Goal: Task Accomplishment & Management: Use online tool/utility

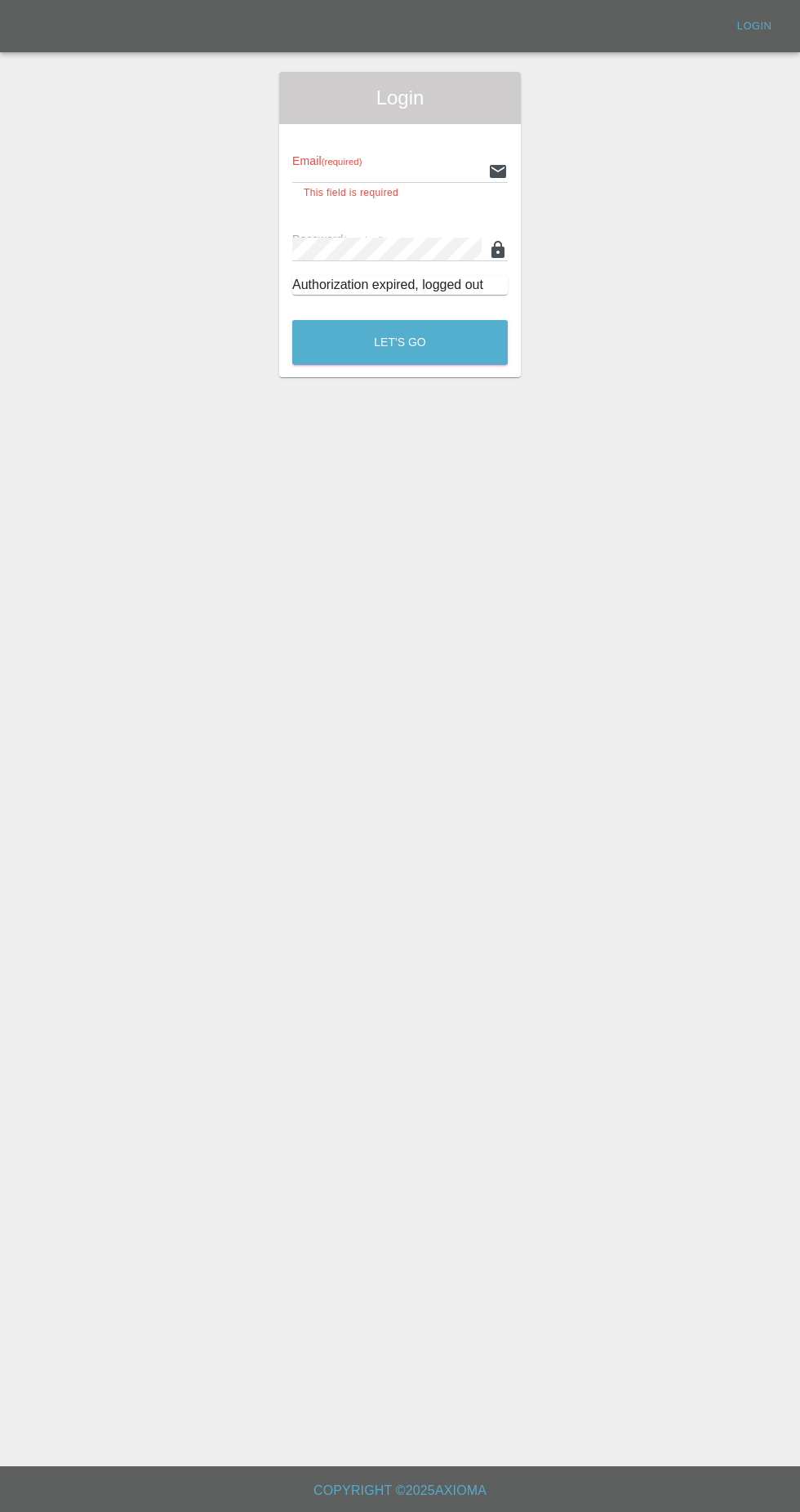
type input "[EMAIL_ADDRESS][DOMAIN_NAME]"
click at [292, 320] on button "Let's Go" at bounding box center [400, 342] width 215 height 45
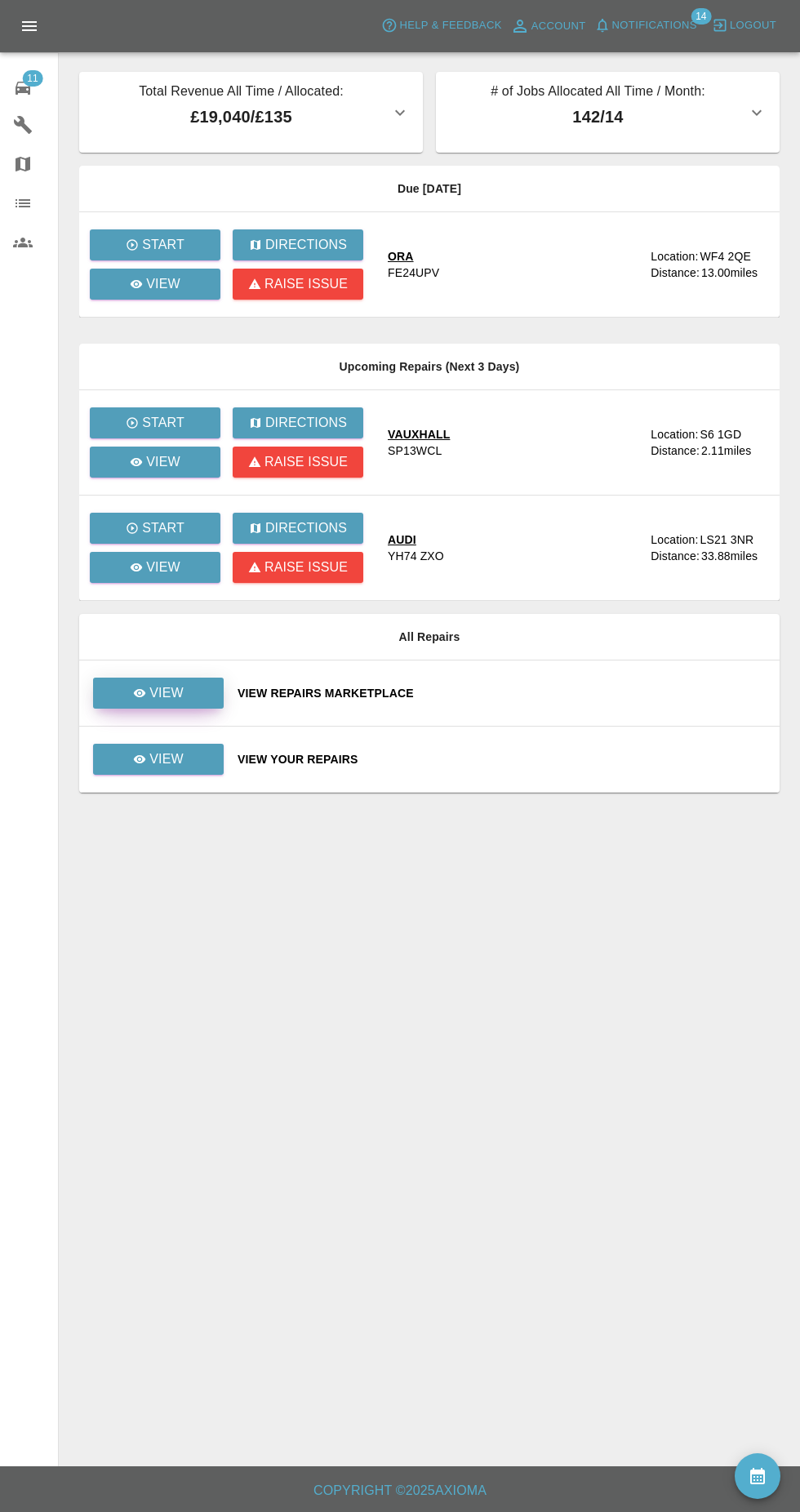
click at [155, 693] on p "View" at bounding box center [166, 693] width 34 height 20
click at [163, 685] on p "View" at bounding box center [166, 693] width 34 height 20
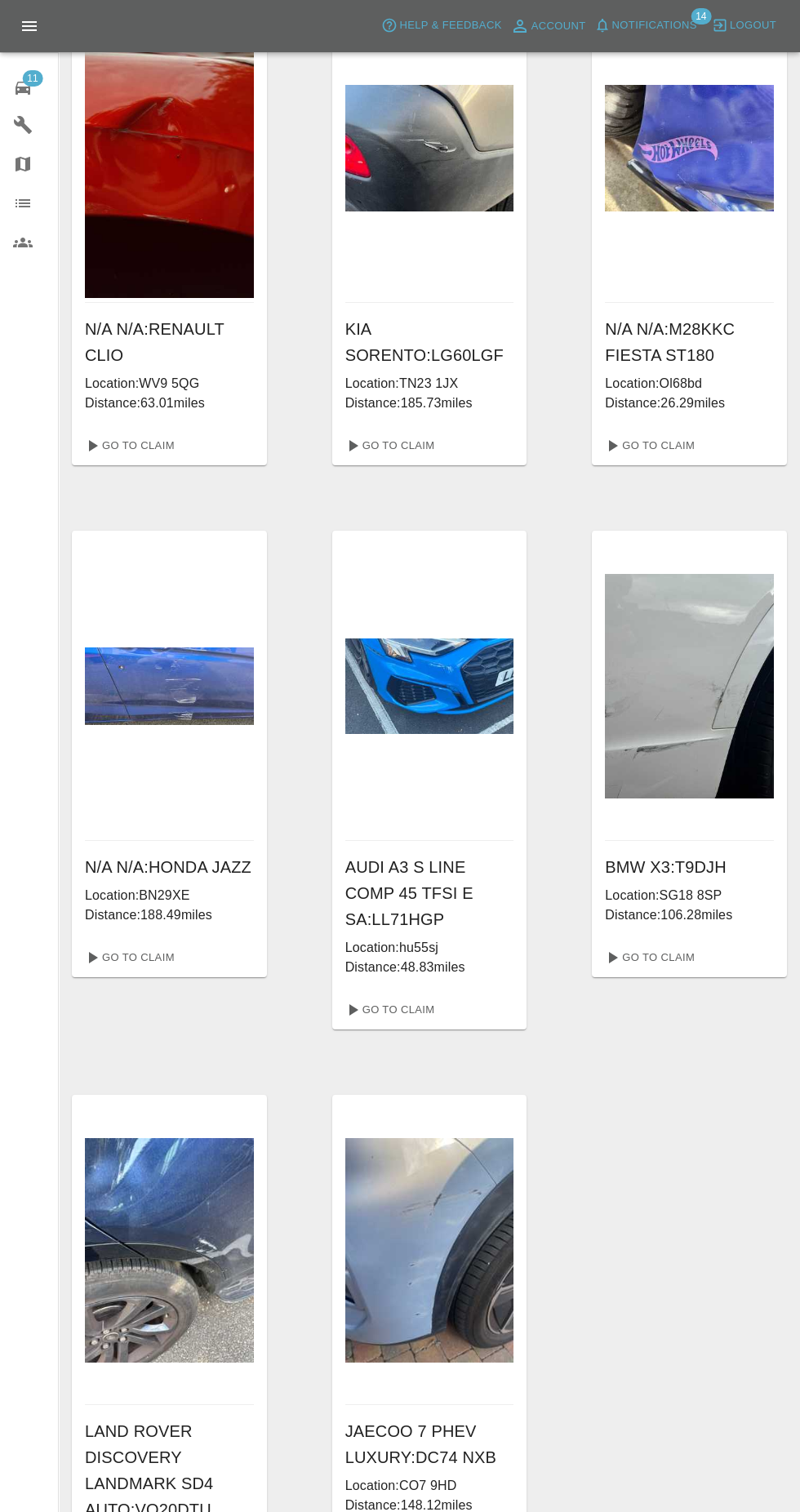
scroll to position [631, 0]
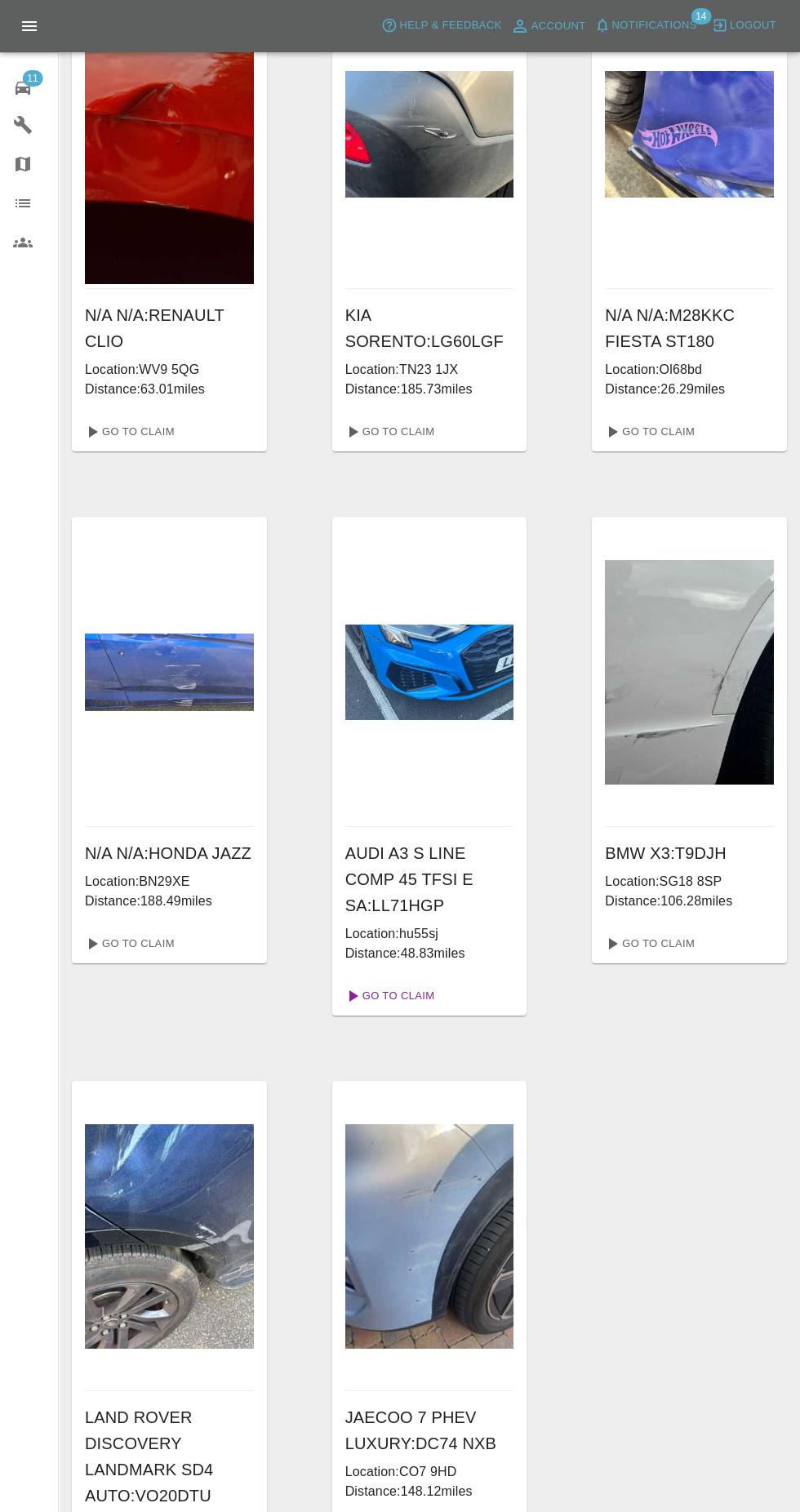
click at [389, 995] on link "Go To Claim" at bounding box center [389, 995] width 101 height 26
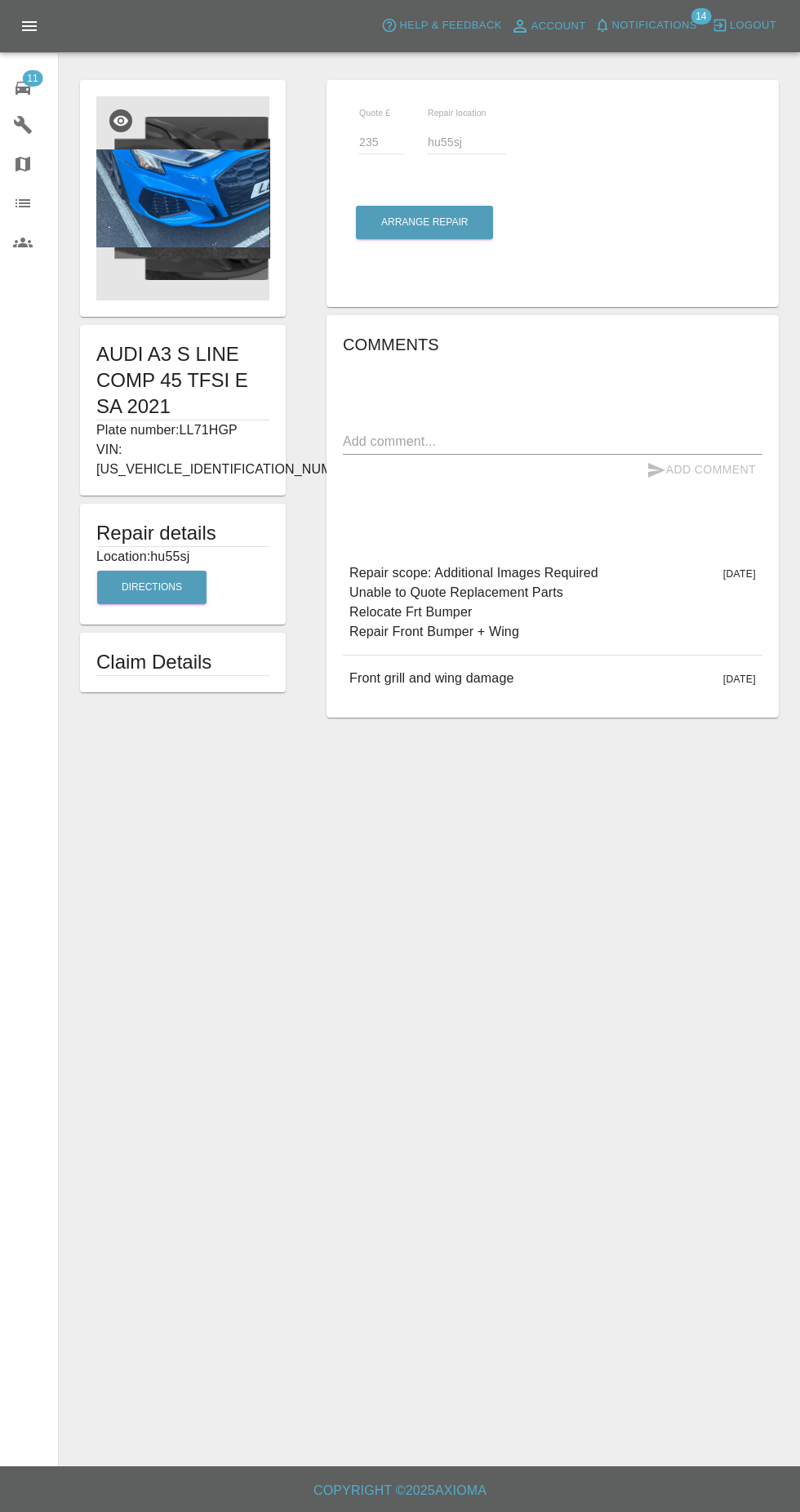
click at [161, 252] on img at bounding box center [183, 199] width 173 height 204
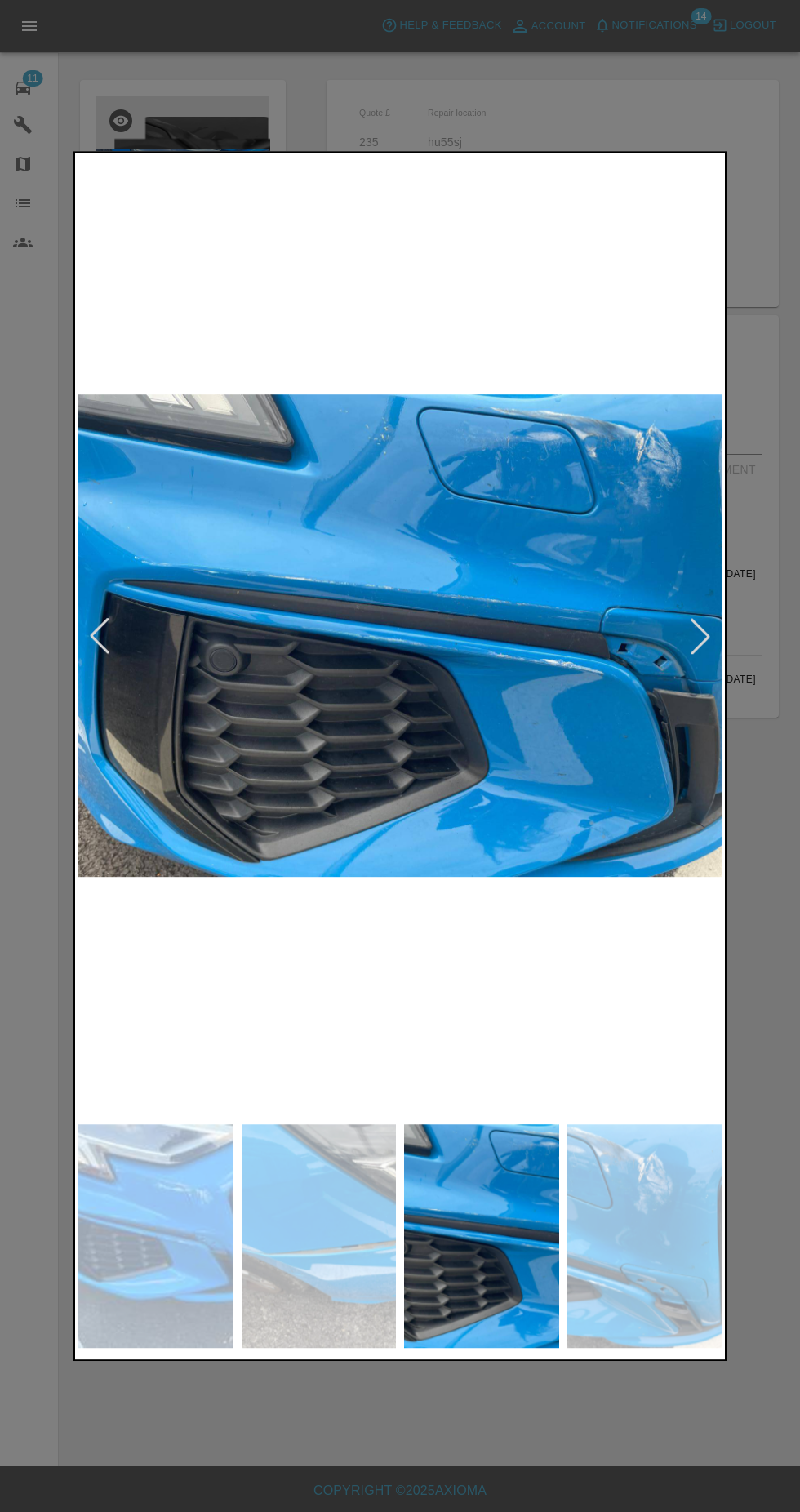
click at [31, 782] on div at bounding box center [400, 756] width 800 height 1512
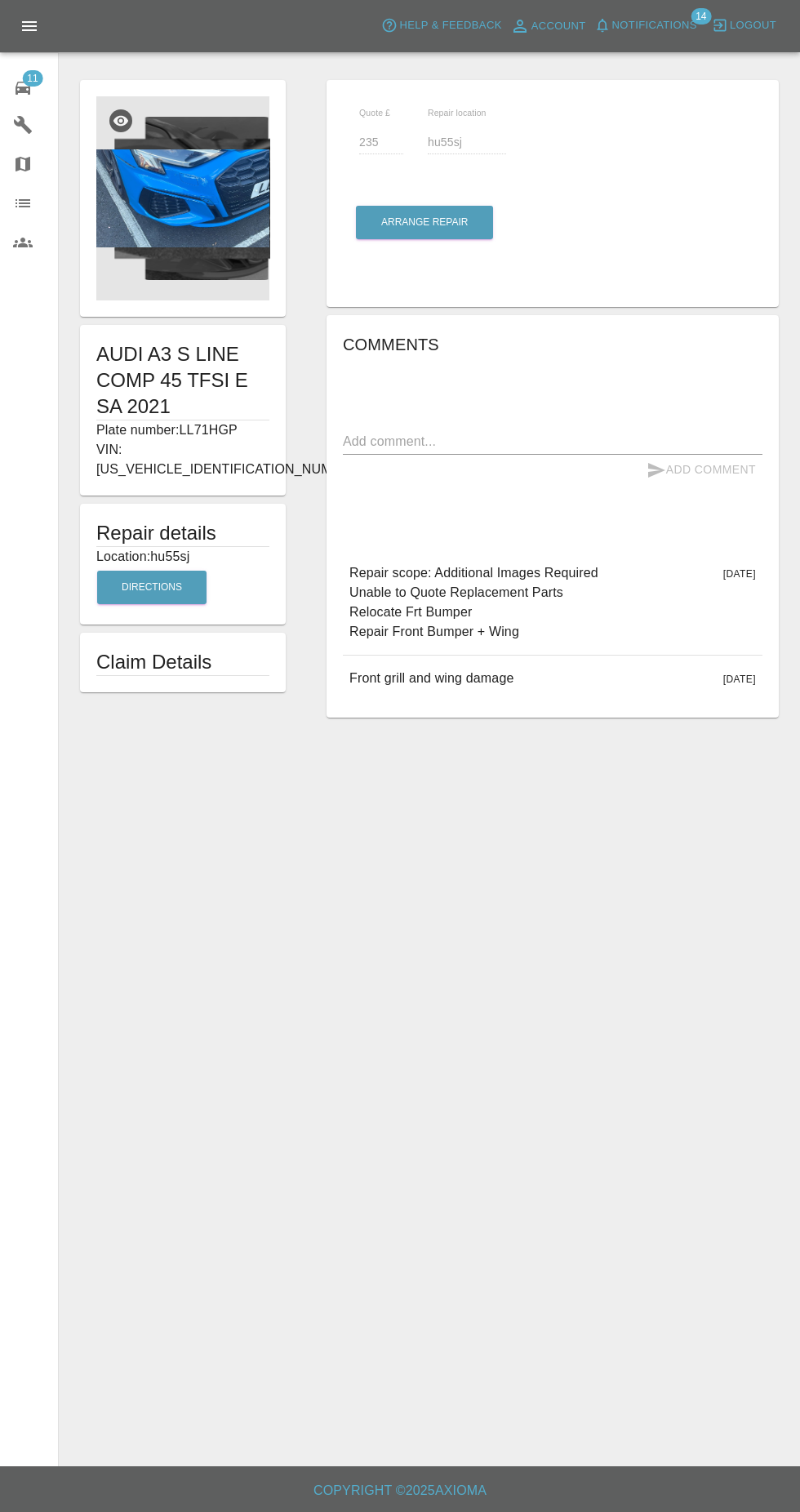
scroll to position [114, 0]
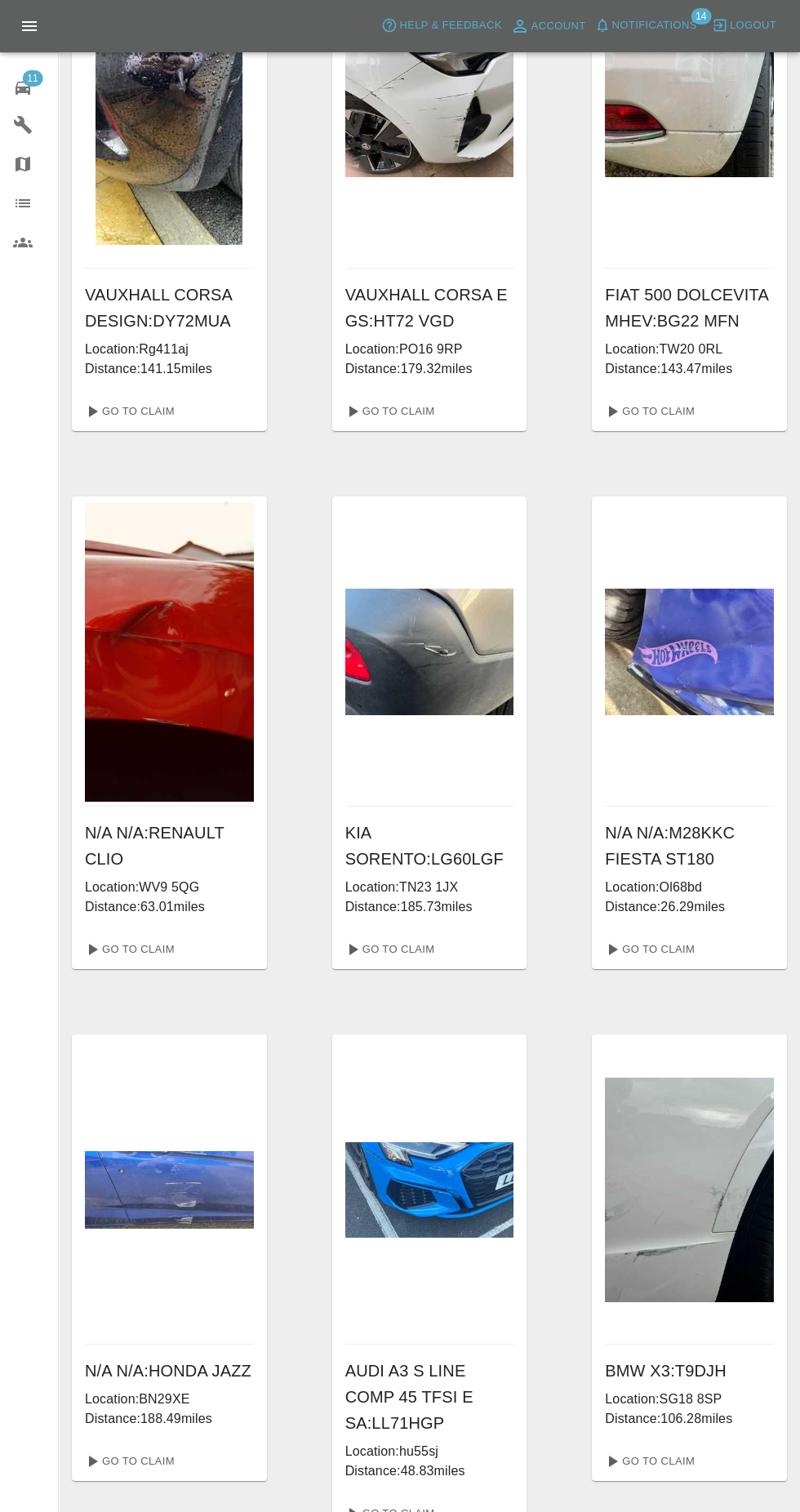
click at [675, 749] on div at bounding box center [689, 650] width 169 height 310
click at [640, 941] on link "Go To Claim" at bounding box center [648, 949] width 101 height 26
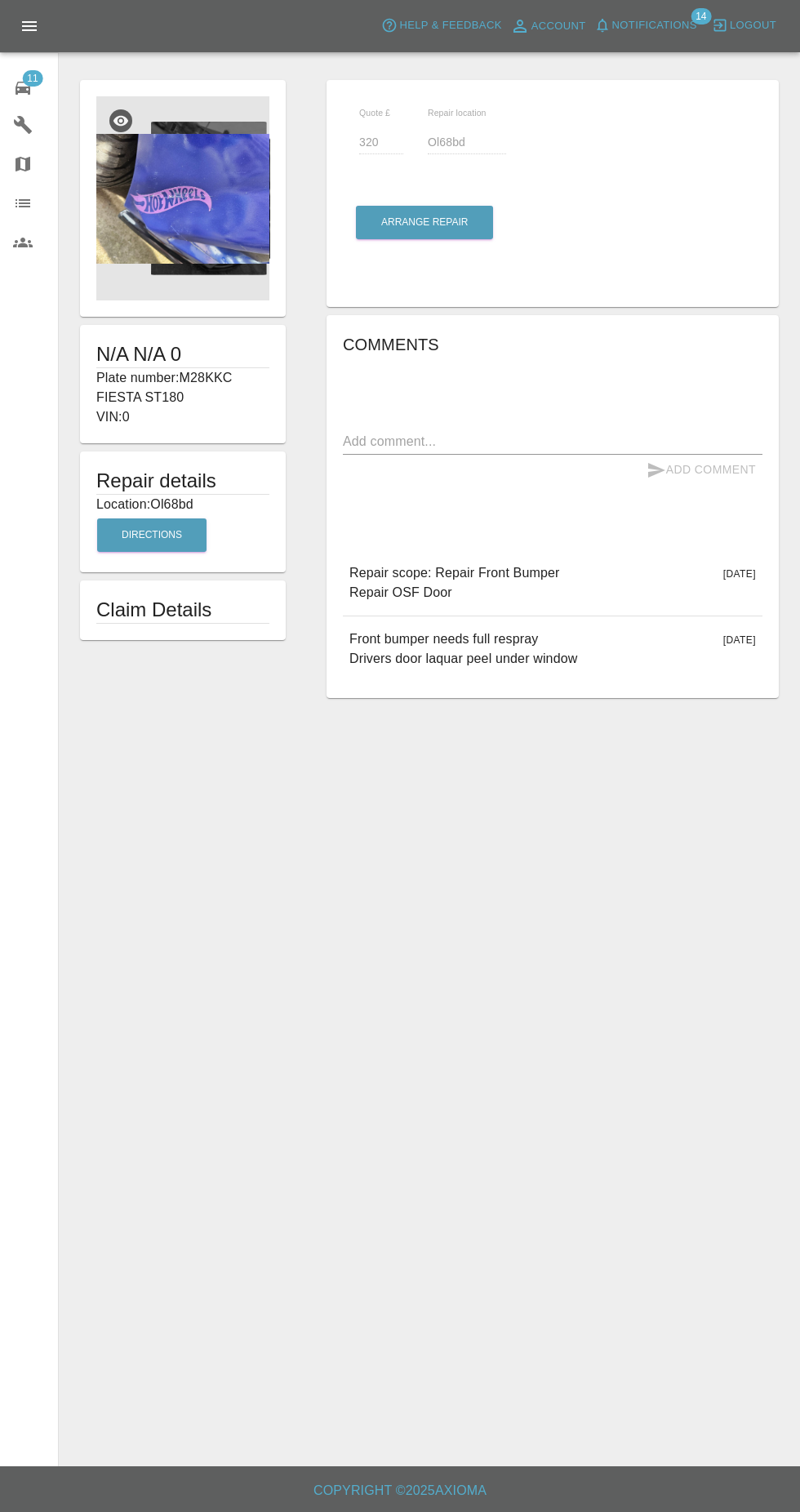
click at [166, 204] on img at bounding box center [183, 199] width 173 height 204
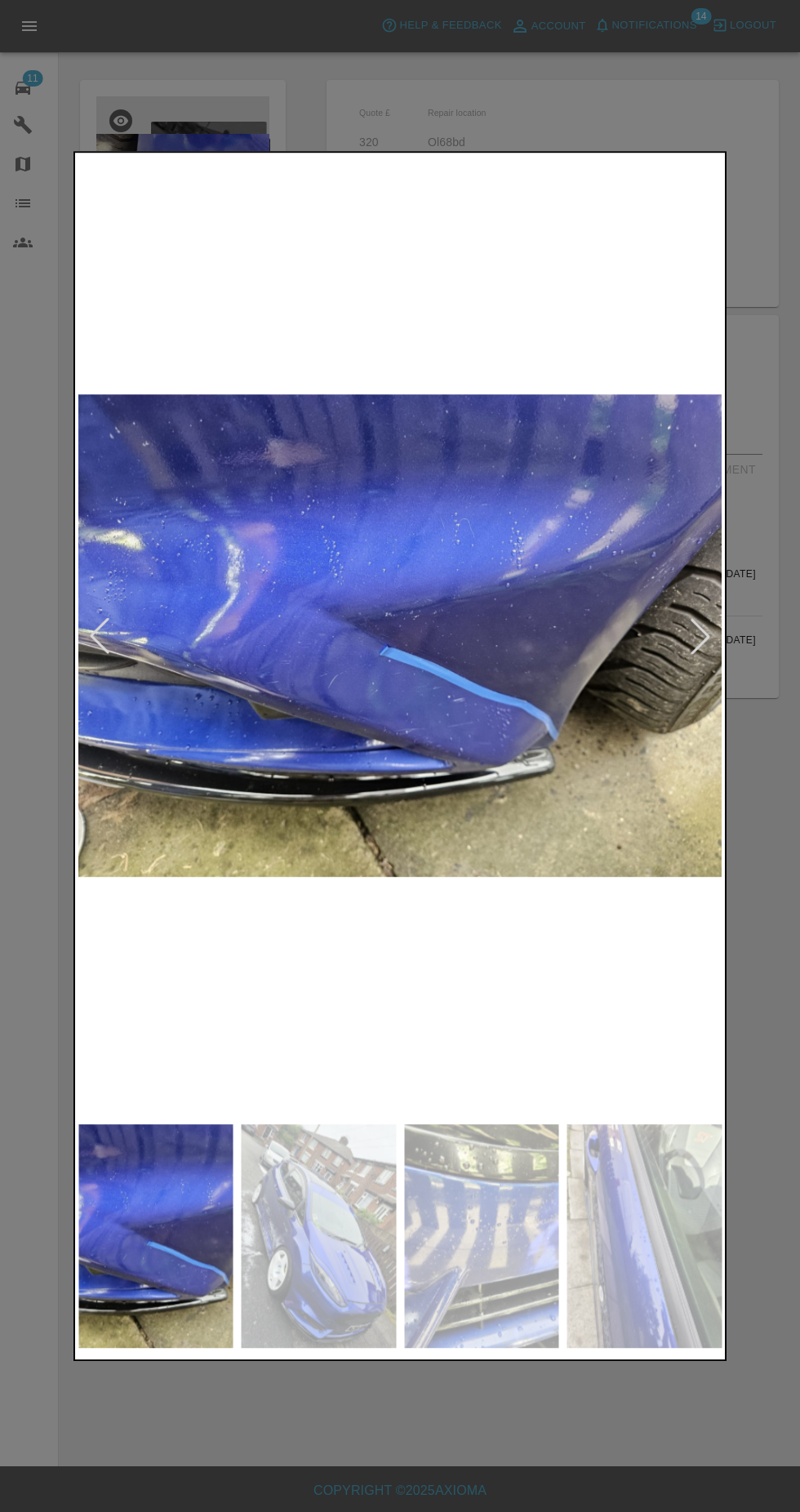
click at [233, 124] on div at bounding box center [400, 756] width 800 height 1512
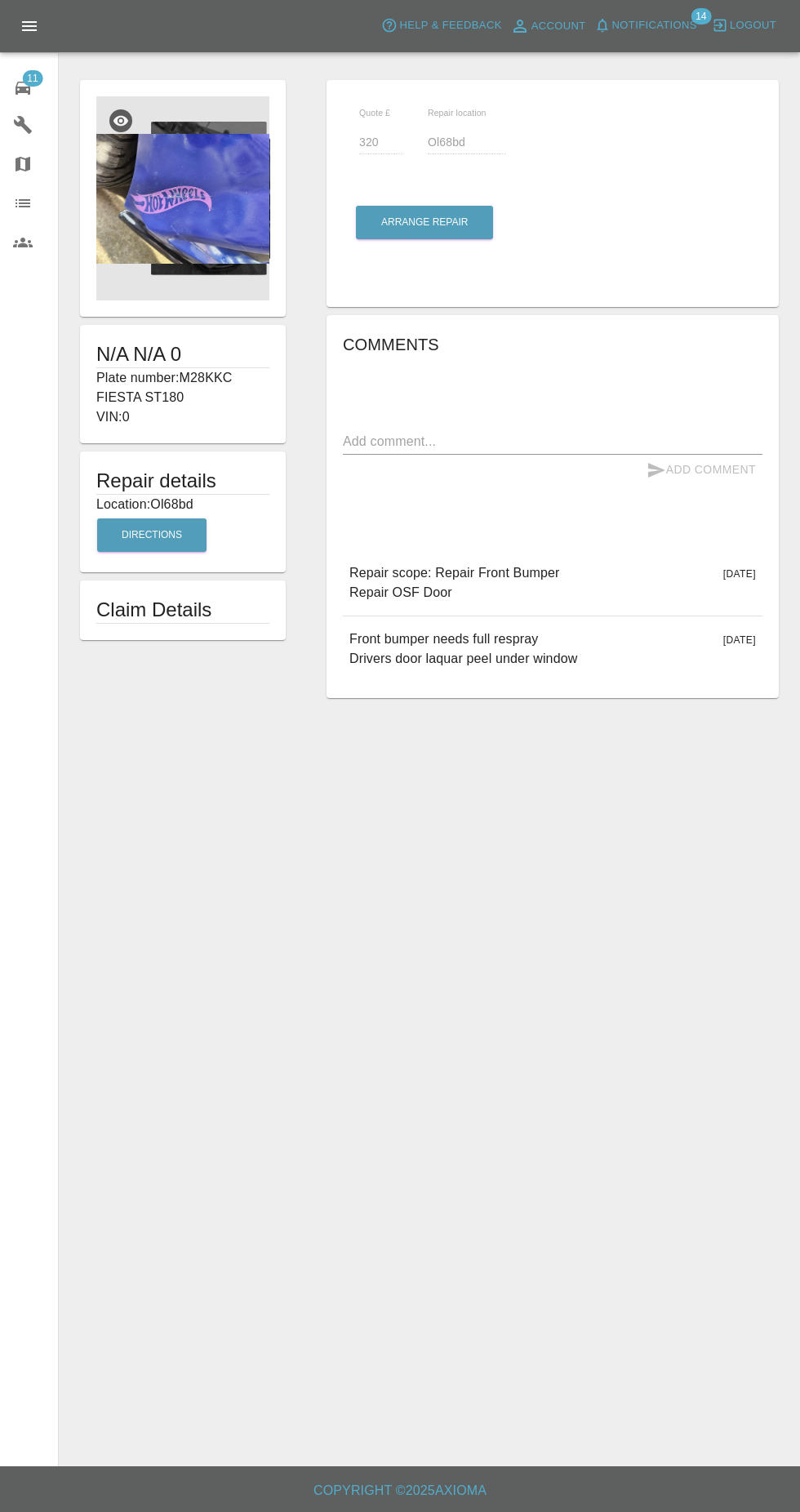
click at [140, 198] on img at bounding box center [183, 199] width 173 height 204
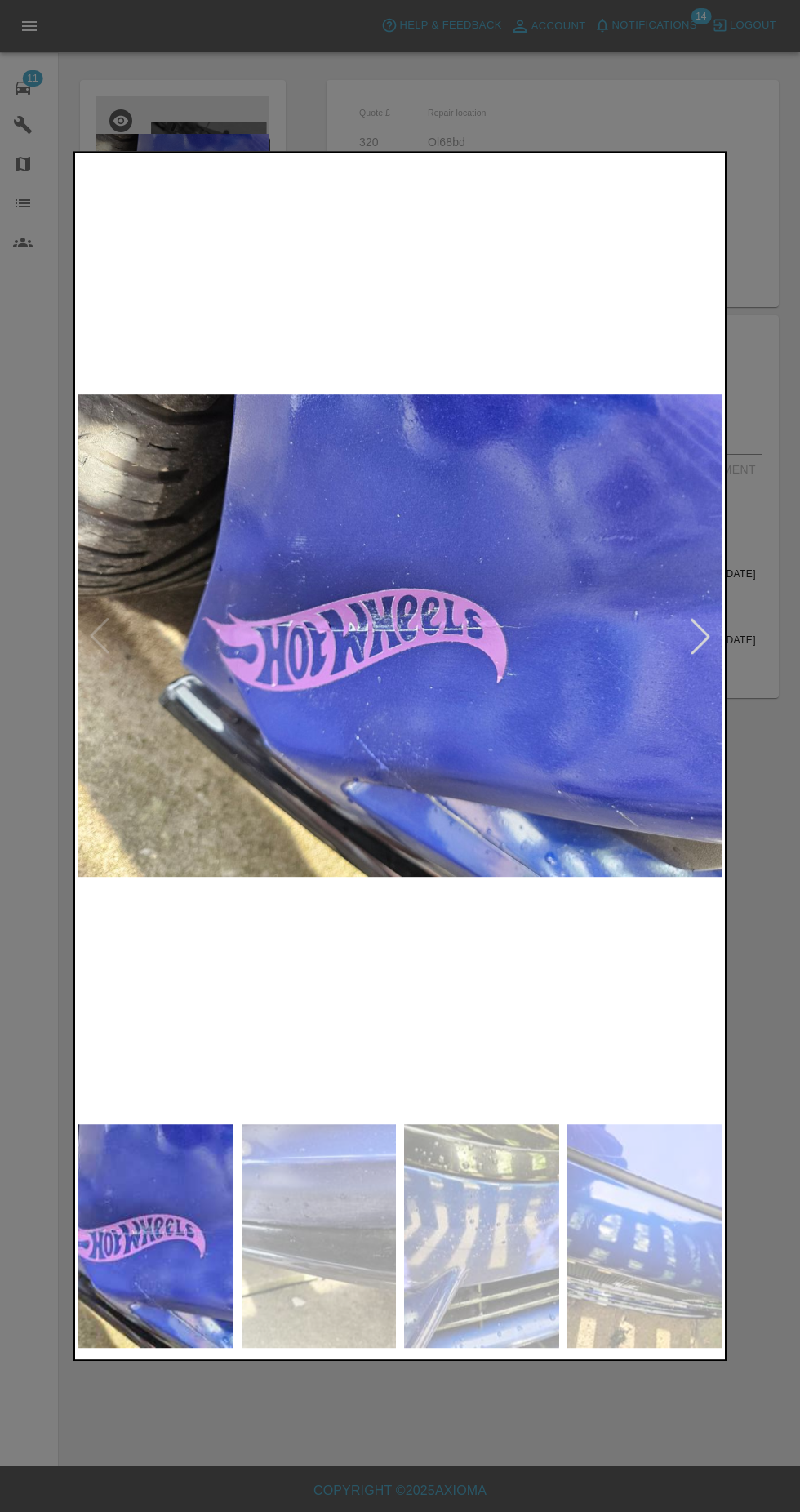
click at [621, 1249] on img at bounding box center [645, 1235] width 155 height 223
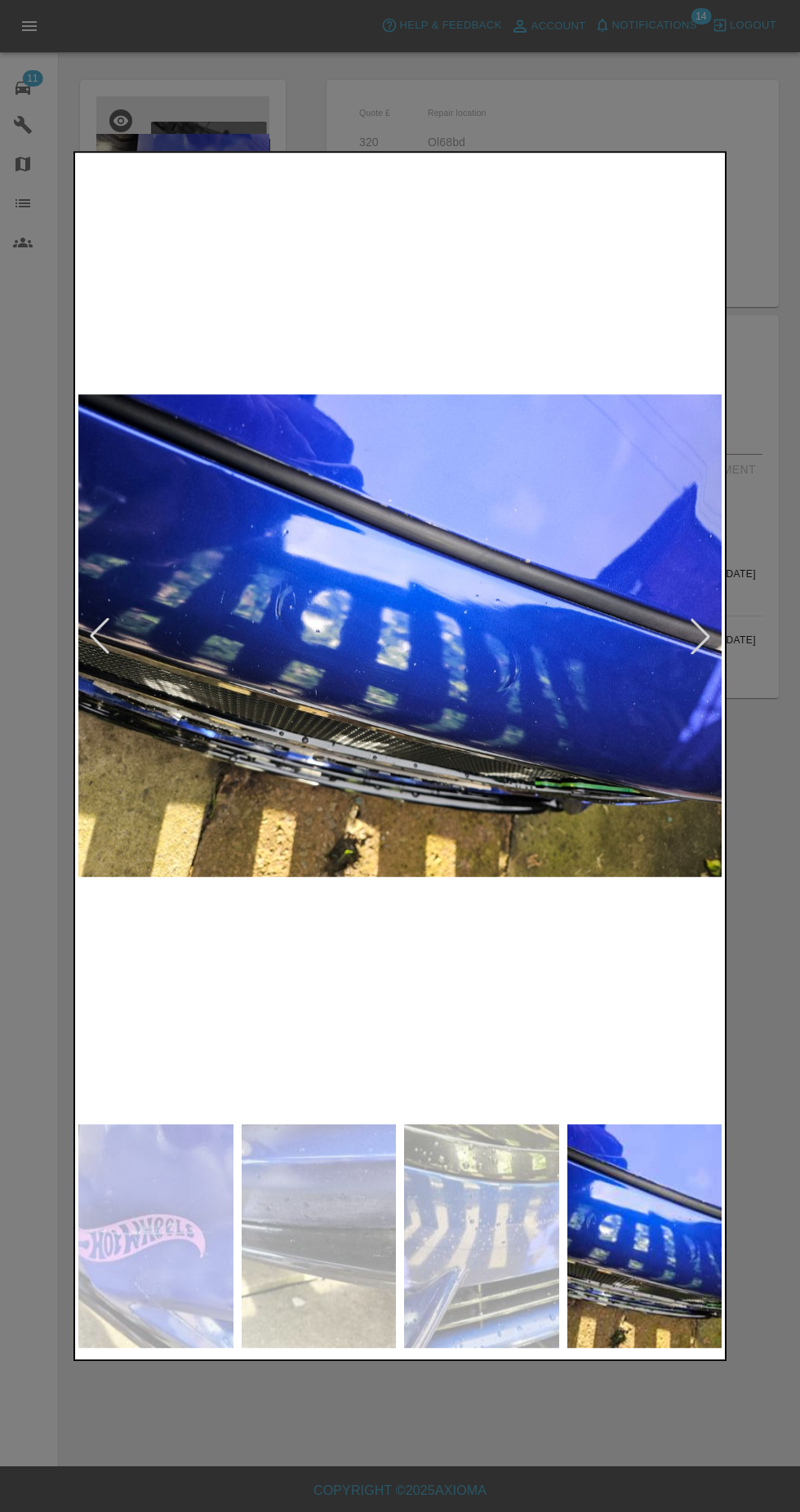
click at [485, 1247] on img at bounding box center [481, 1235] width 155 height 223
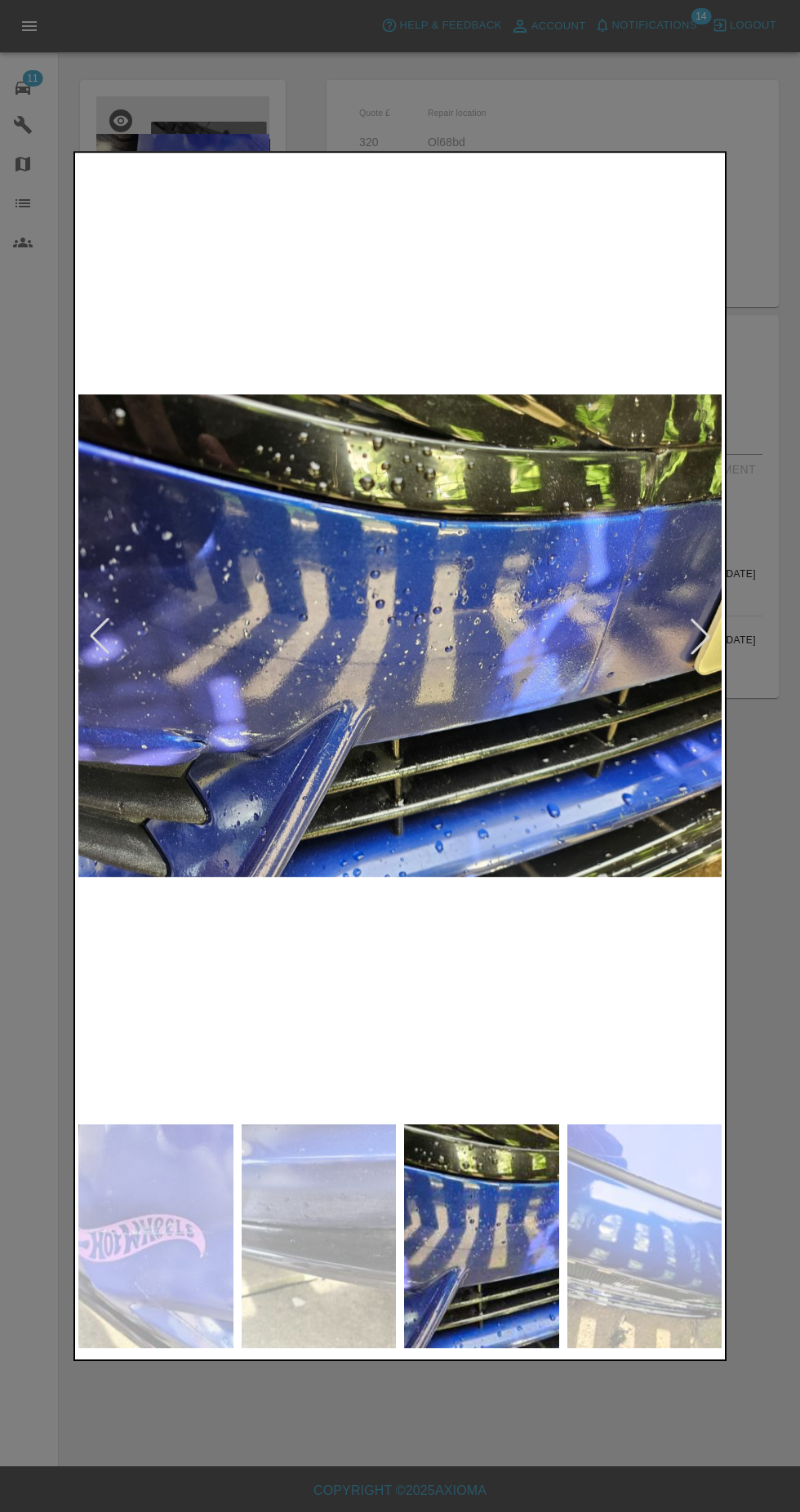
click at [334, 1220] on img at bounding box center [319, 1235] width 155 height 223
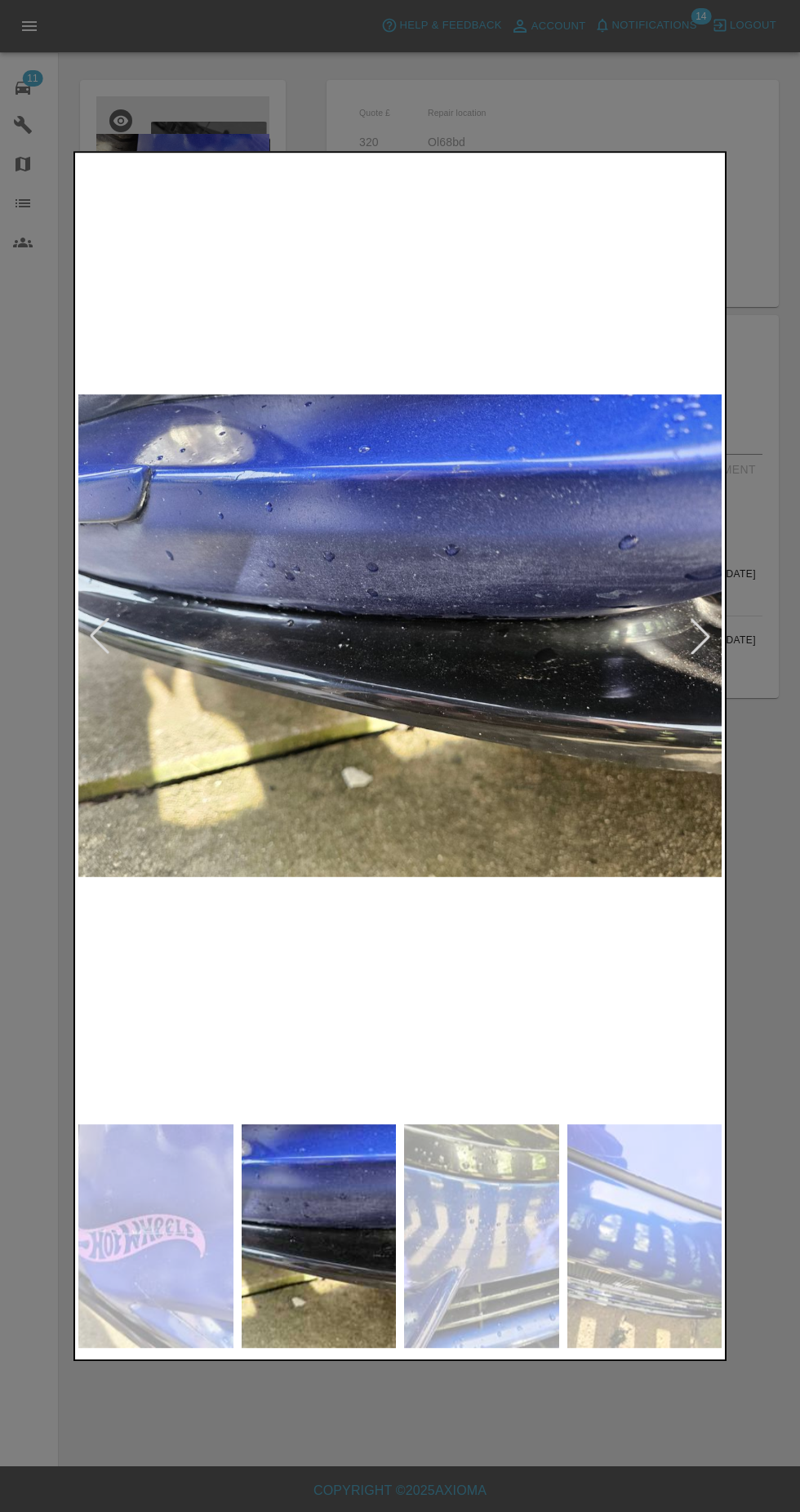
click at [181, 1193] on img at bounding box center [155, 1235] width 155 height 223
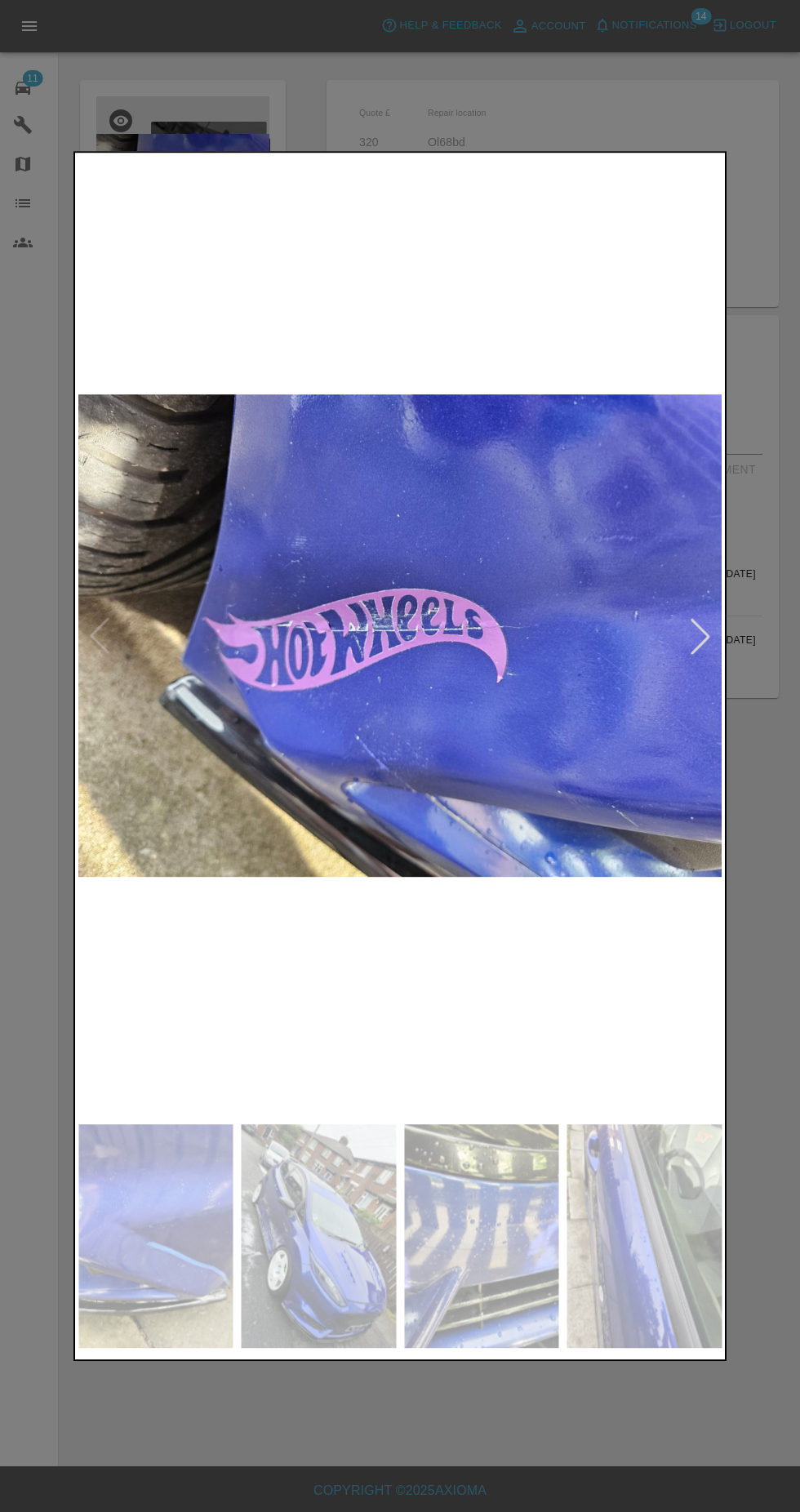
click at [339, 1250] on img at bounding box center [319, 1235] width 155 height 223
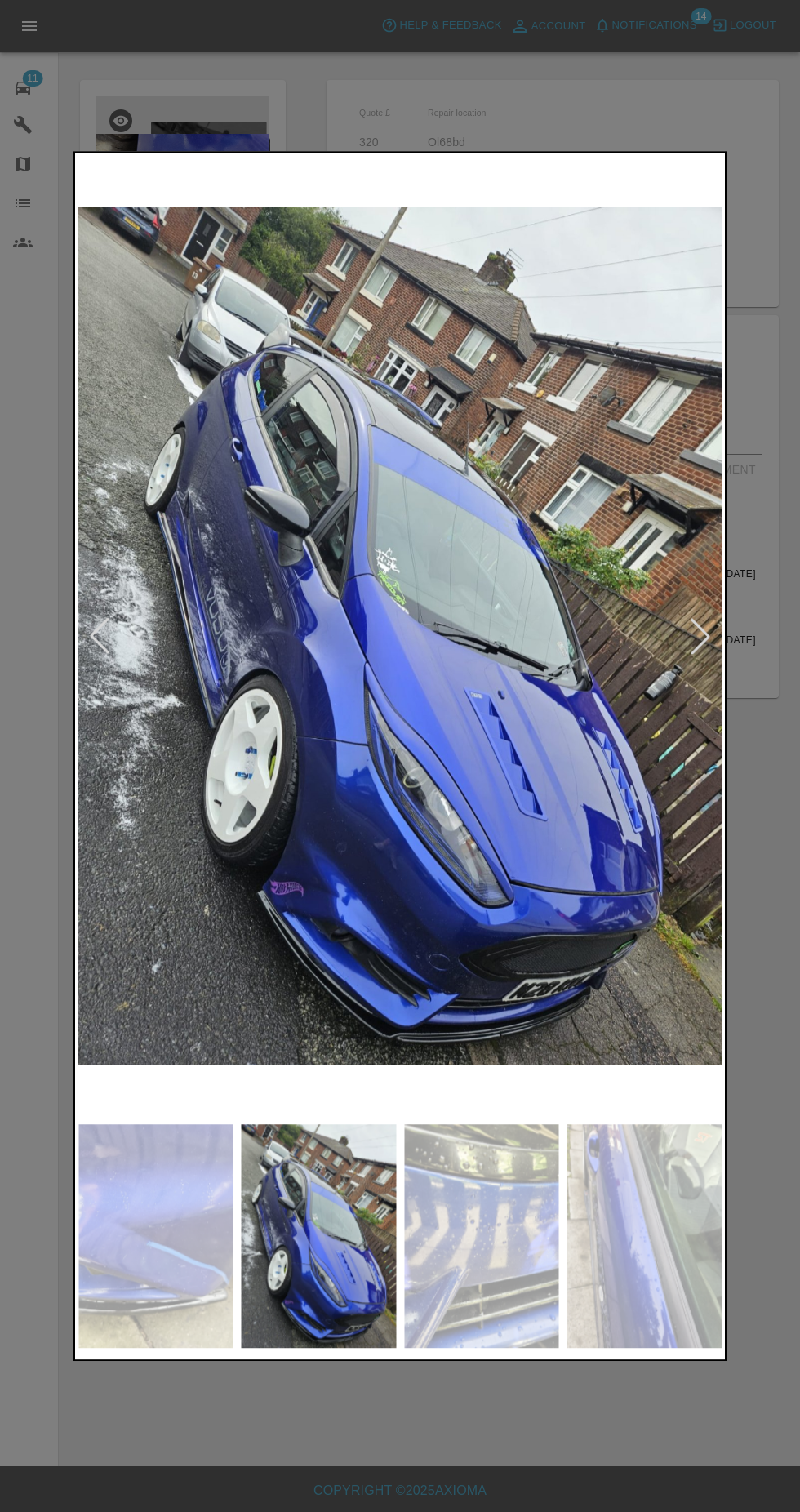
click at [643, 1258] on img at bounding box center [645, 1235] width 155 height 223
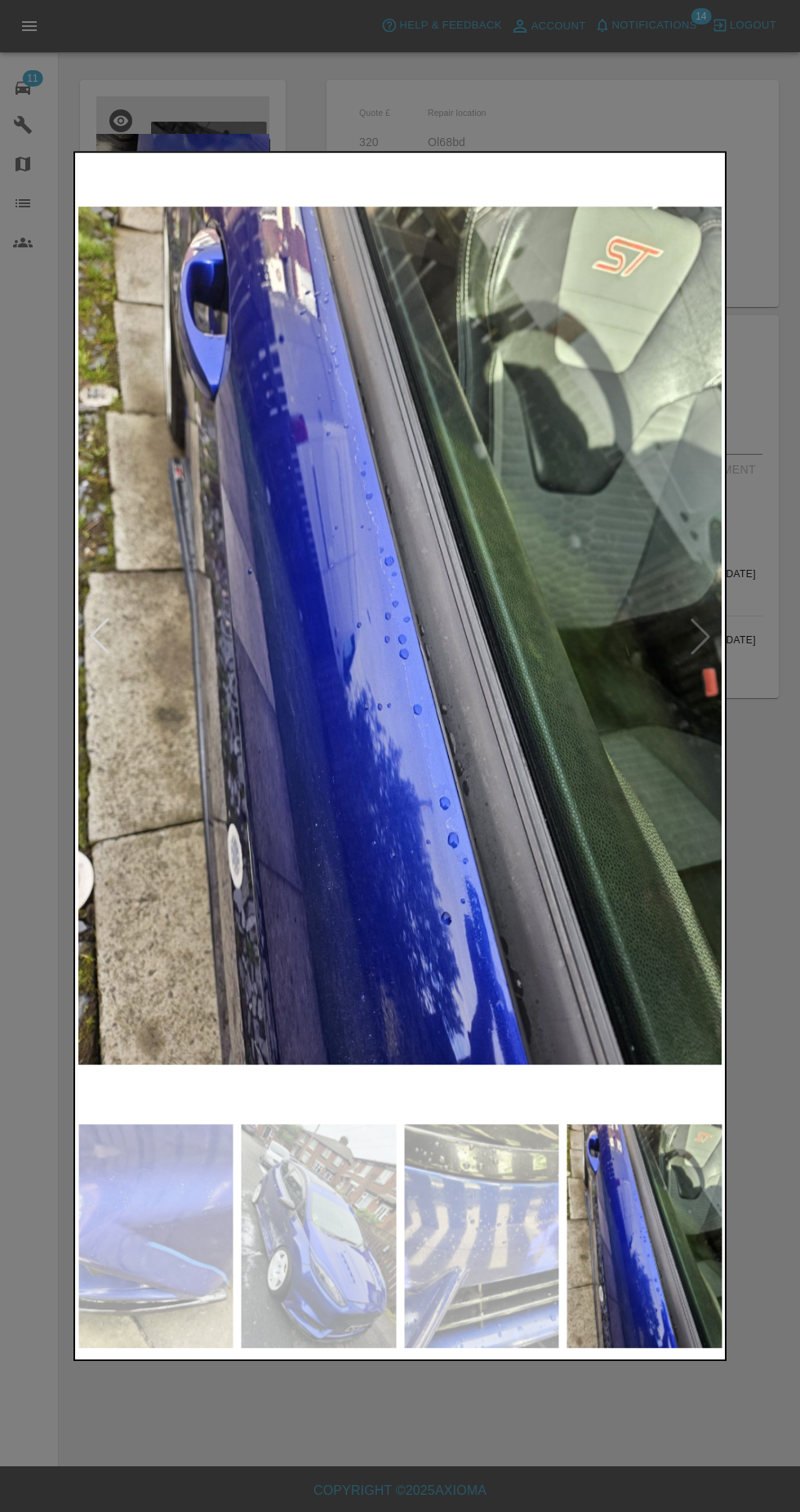
click at [244, 1419] on div at bounding box center [400, 756] width 800 height 1512
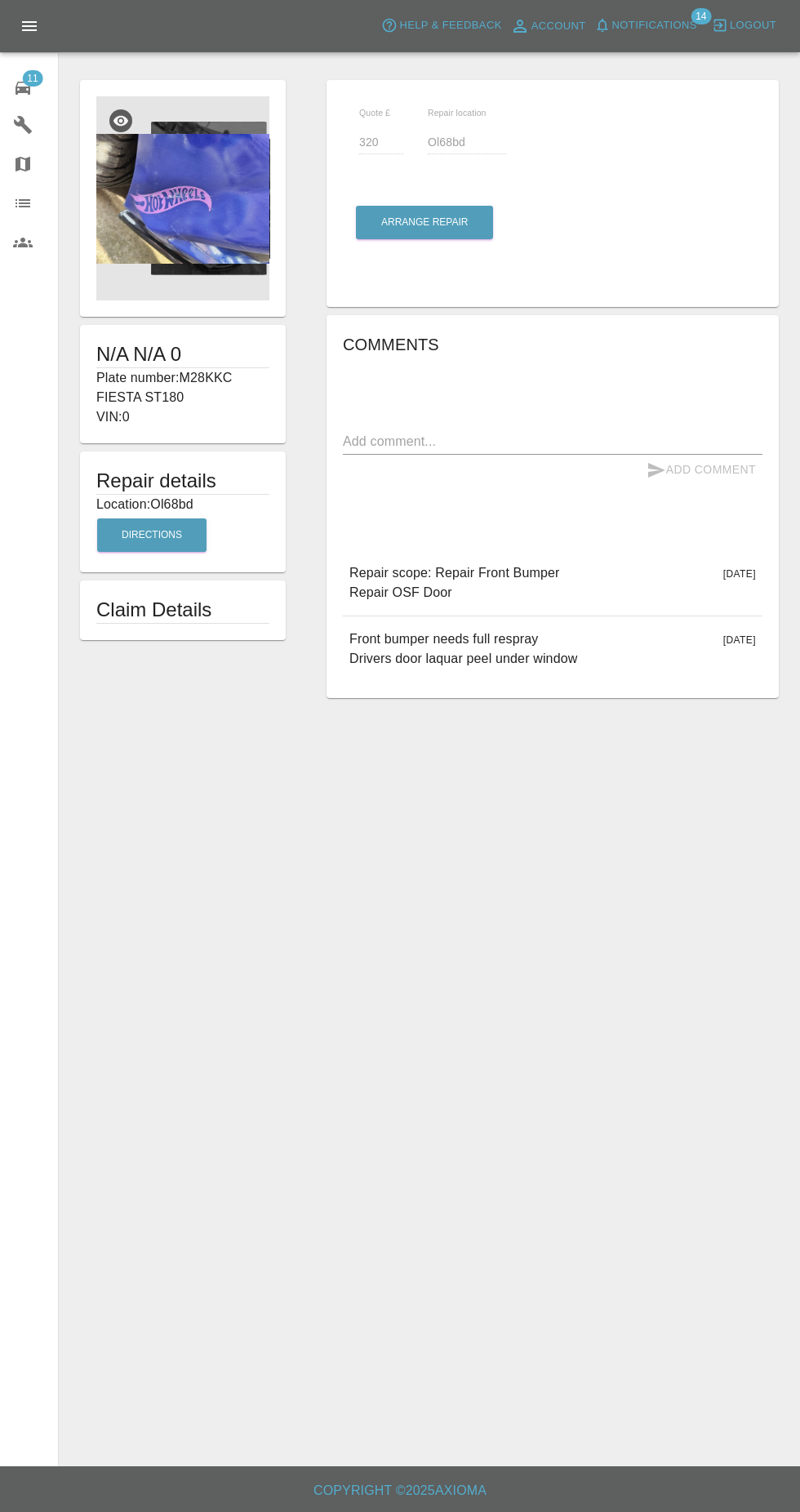
click at [195, 207] on img at bounding box center [183, 199] width 173 height 204
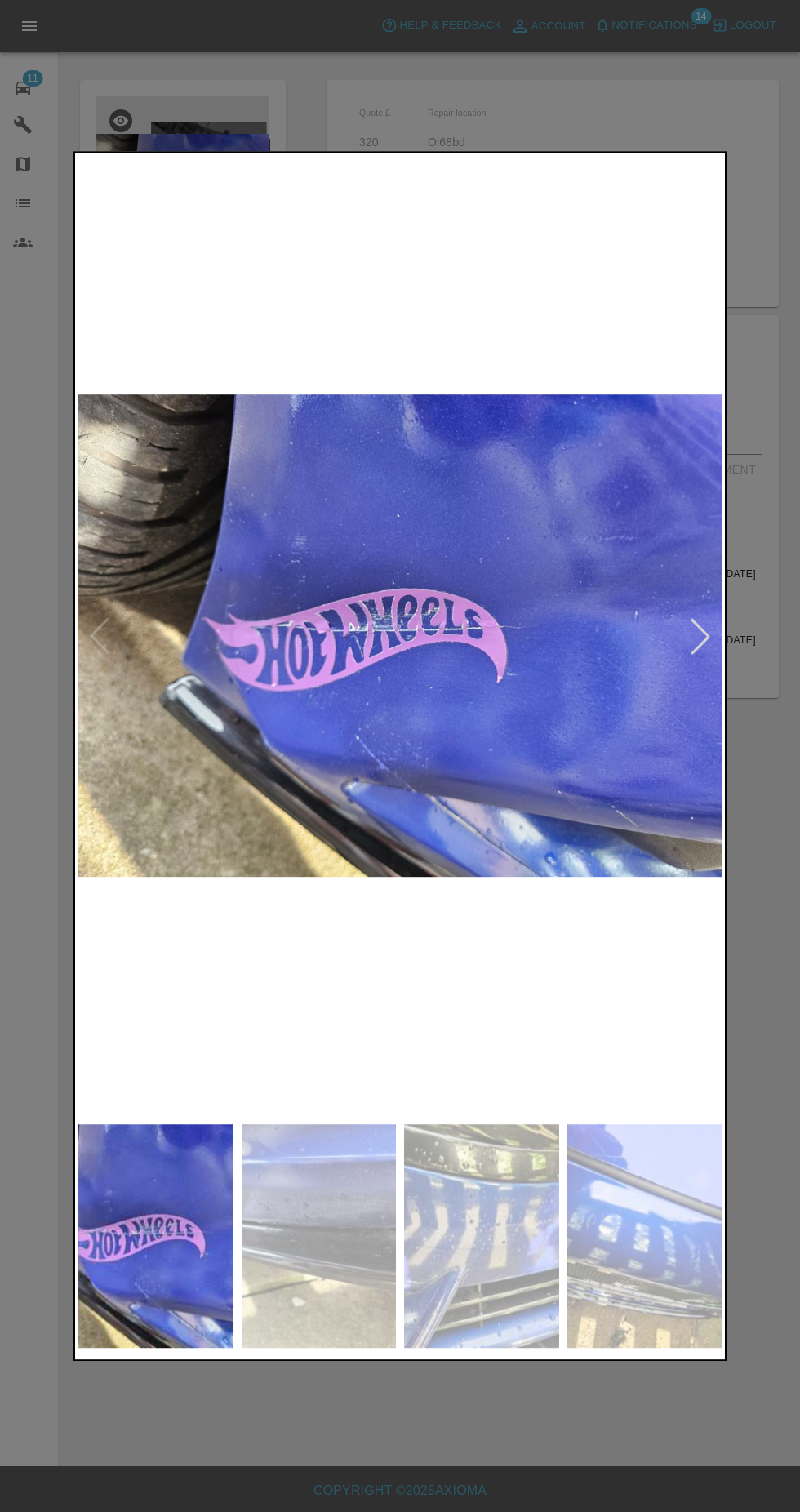
click at [322, 1263] on img at bounding box center [319, 1235] width 155 height 223
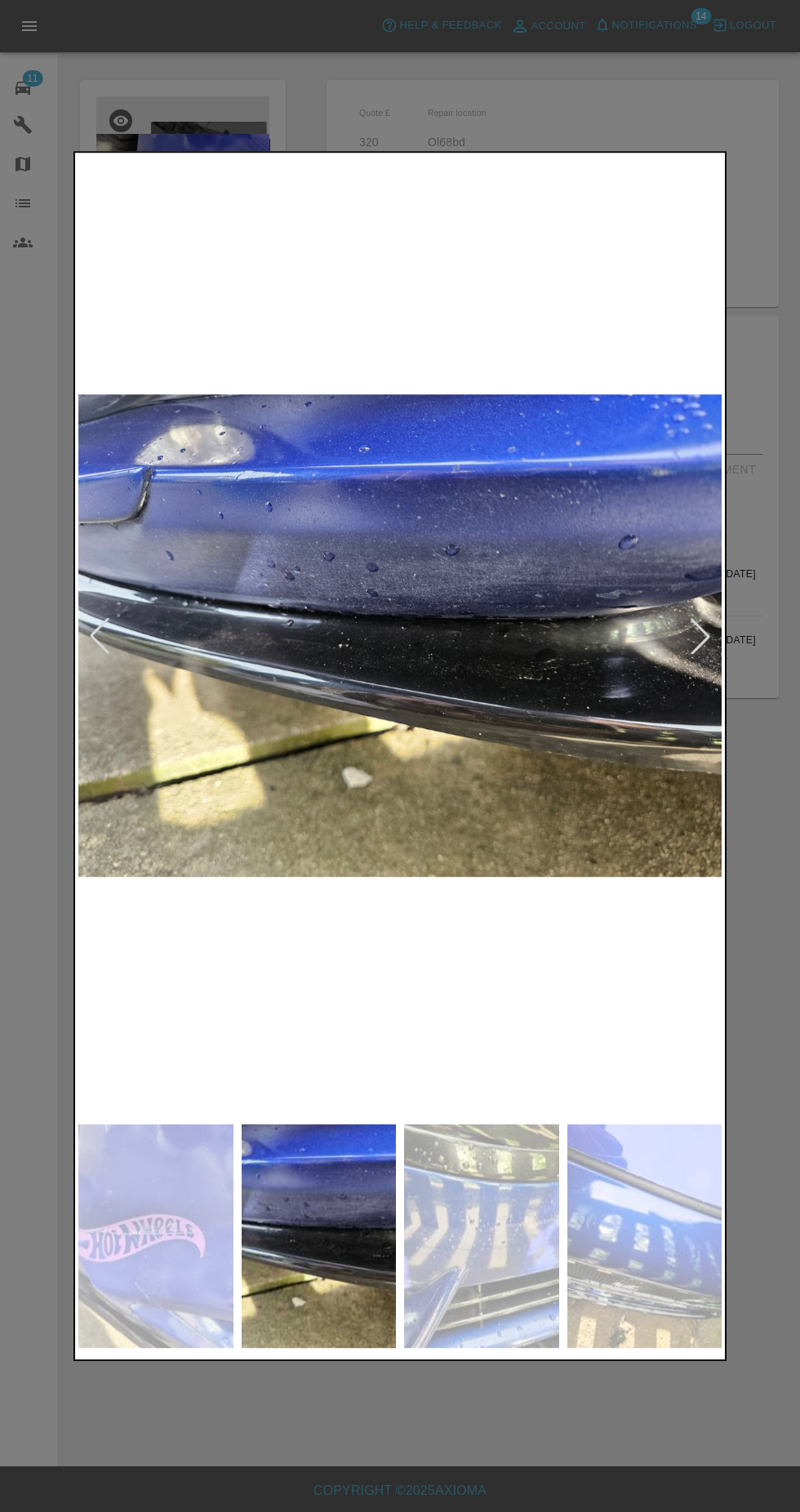
click at [493, 1242] on img at bounding box center [481, 1235] width 155 height 223
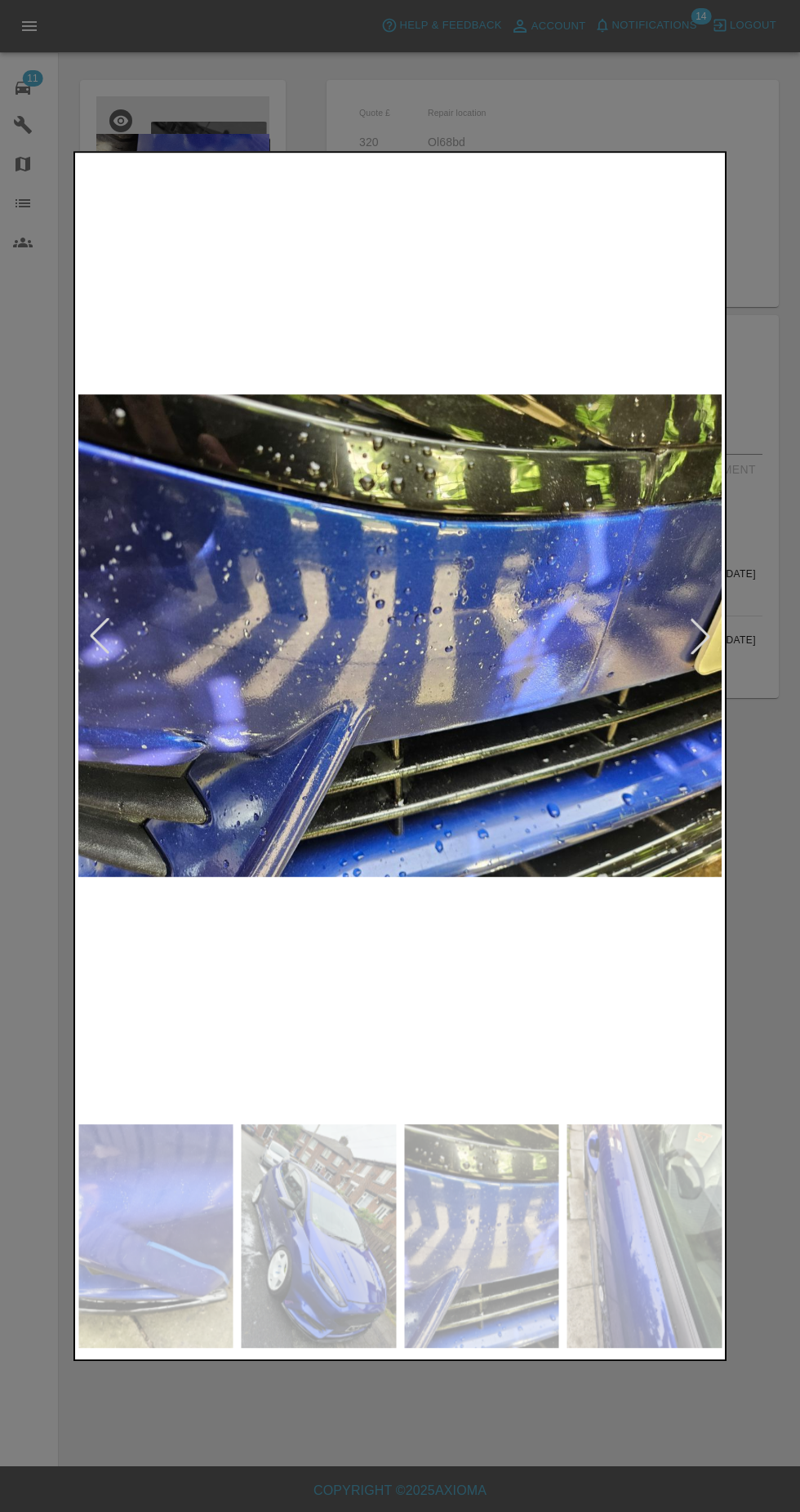
click at [479, 1254] on img at bounding box center [481, 1235] width 155 height 223
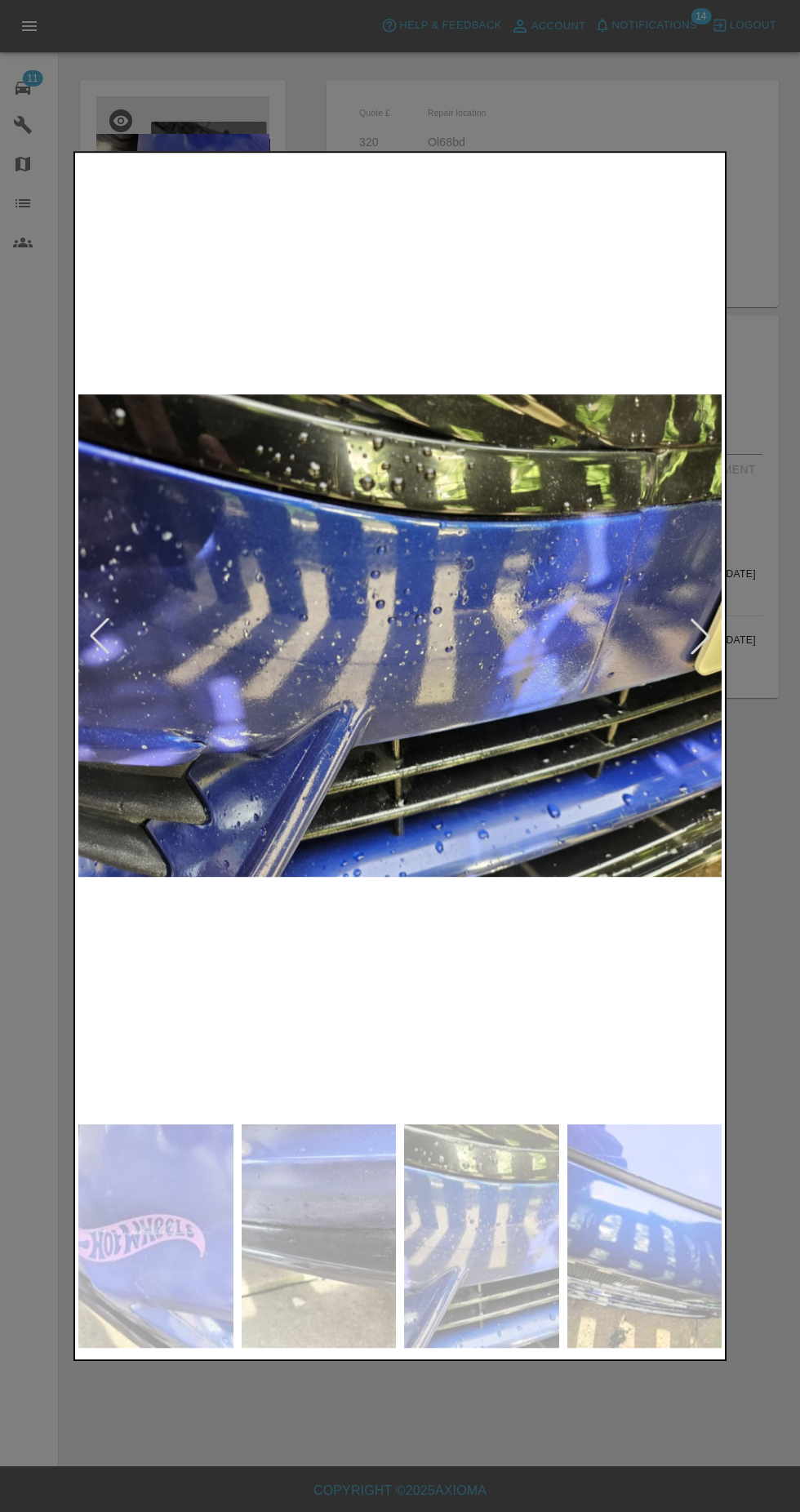
click at [196, 1256] on img at bounding box center [155, 1235] width 155 height 223
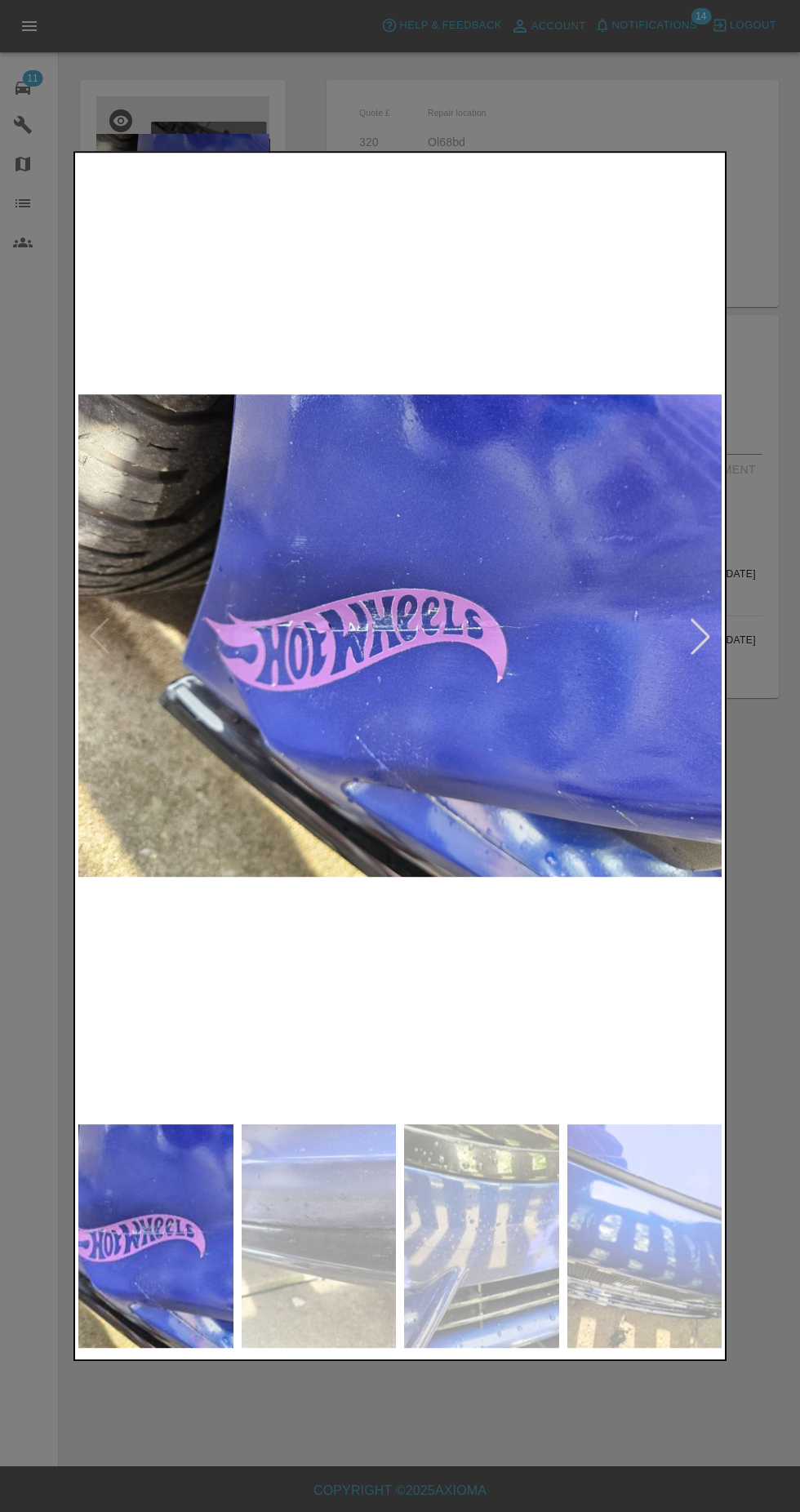
click at [381, 1264] on img at bounding box center [319, 1235] width 155 height 223
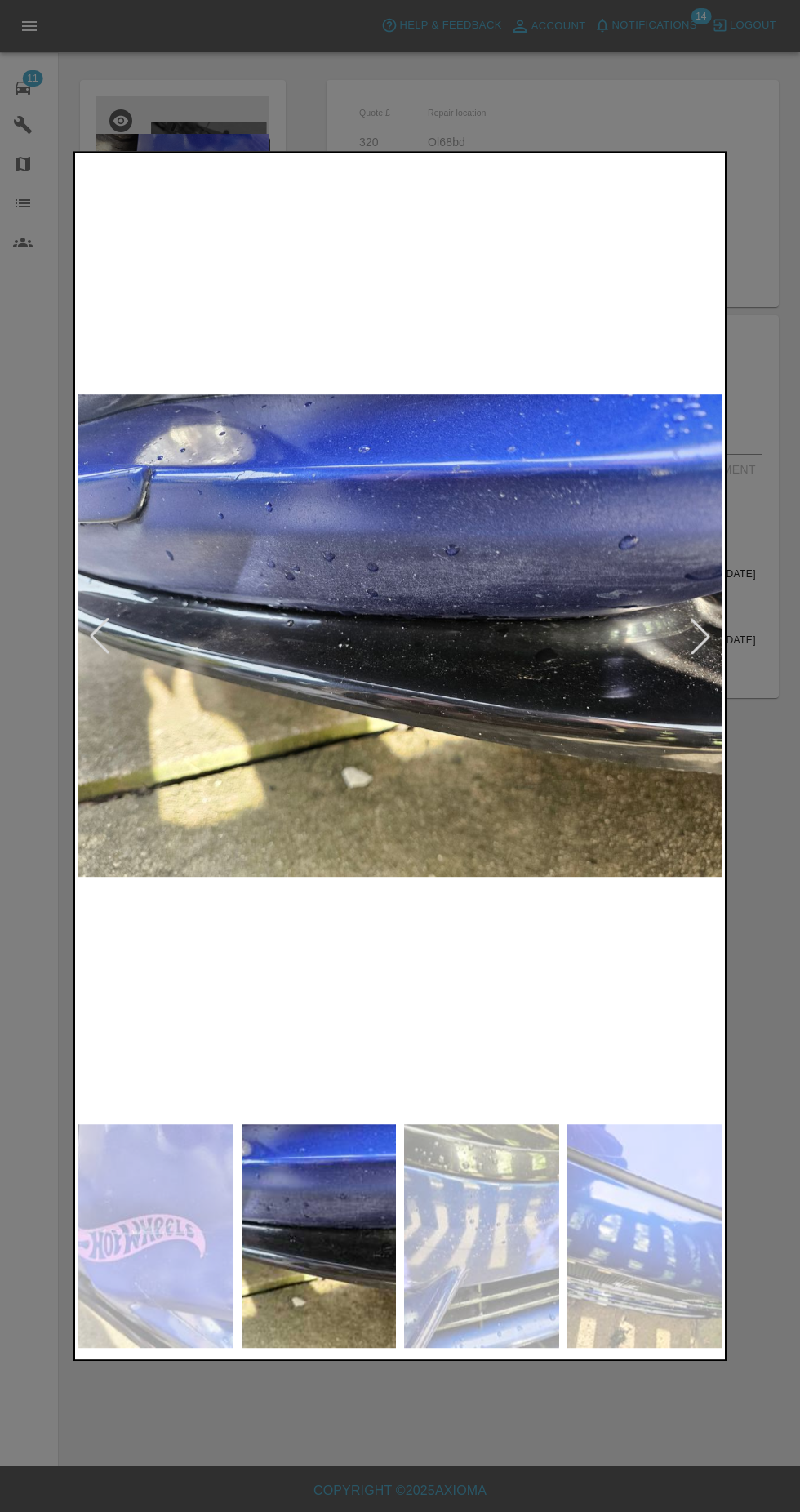
click at [547, 1254] on img at bounding box center [481, 1235] width 155 height 223
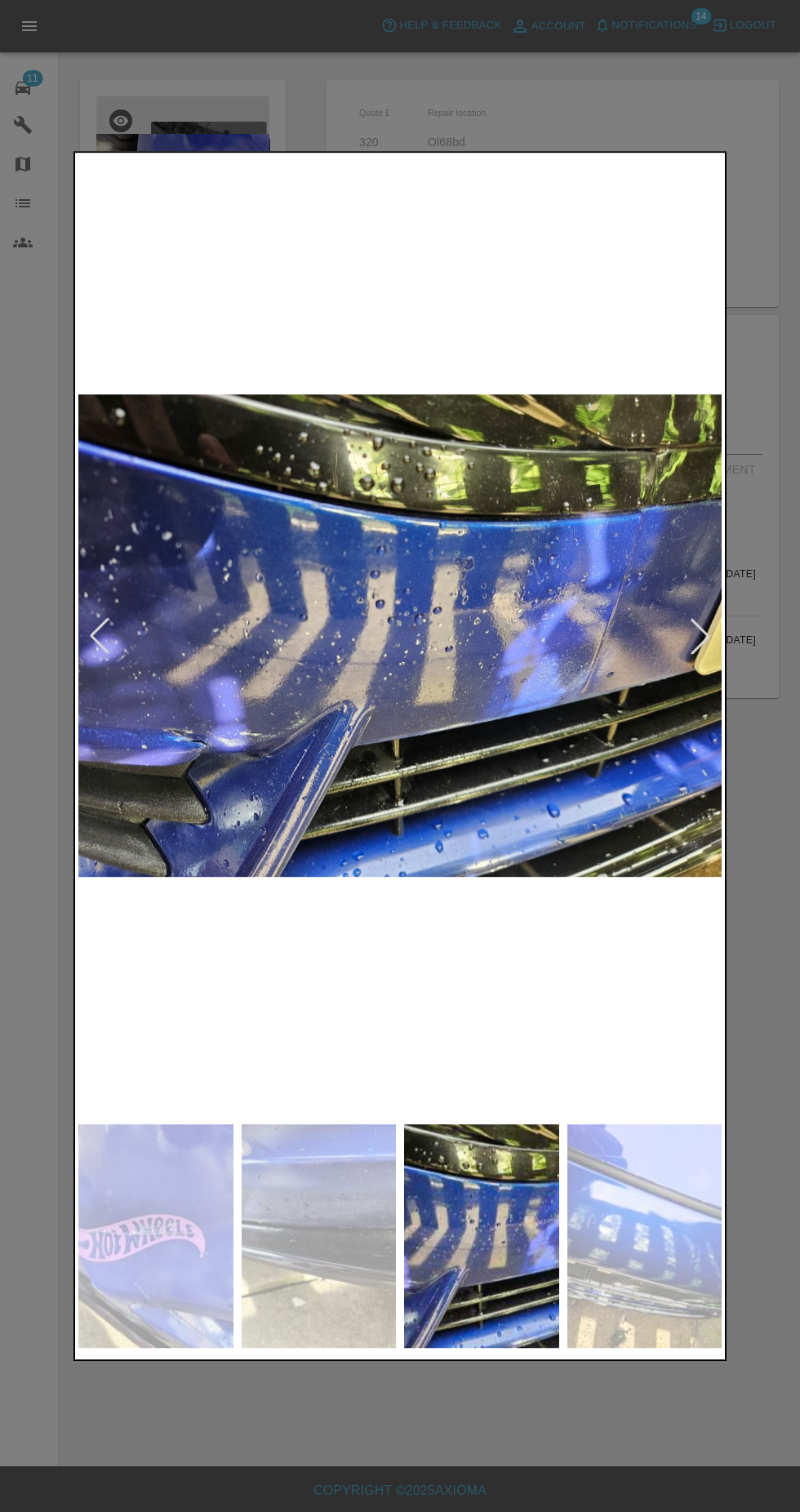
click at [630, 1257] on img at bounding box center [645, 1235] width 155 height 223
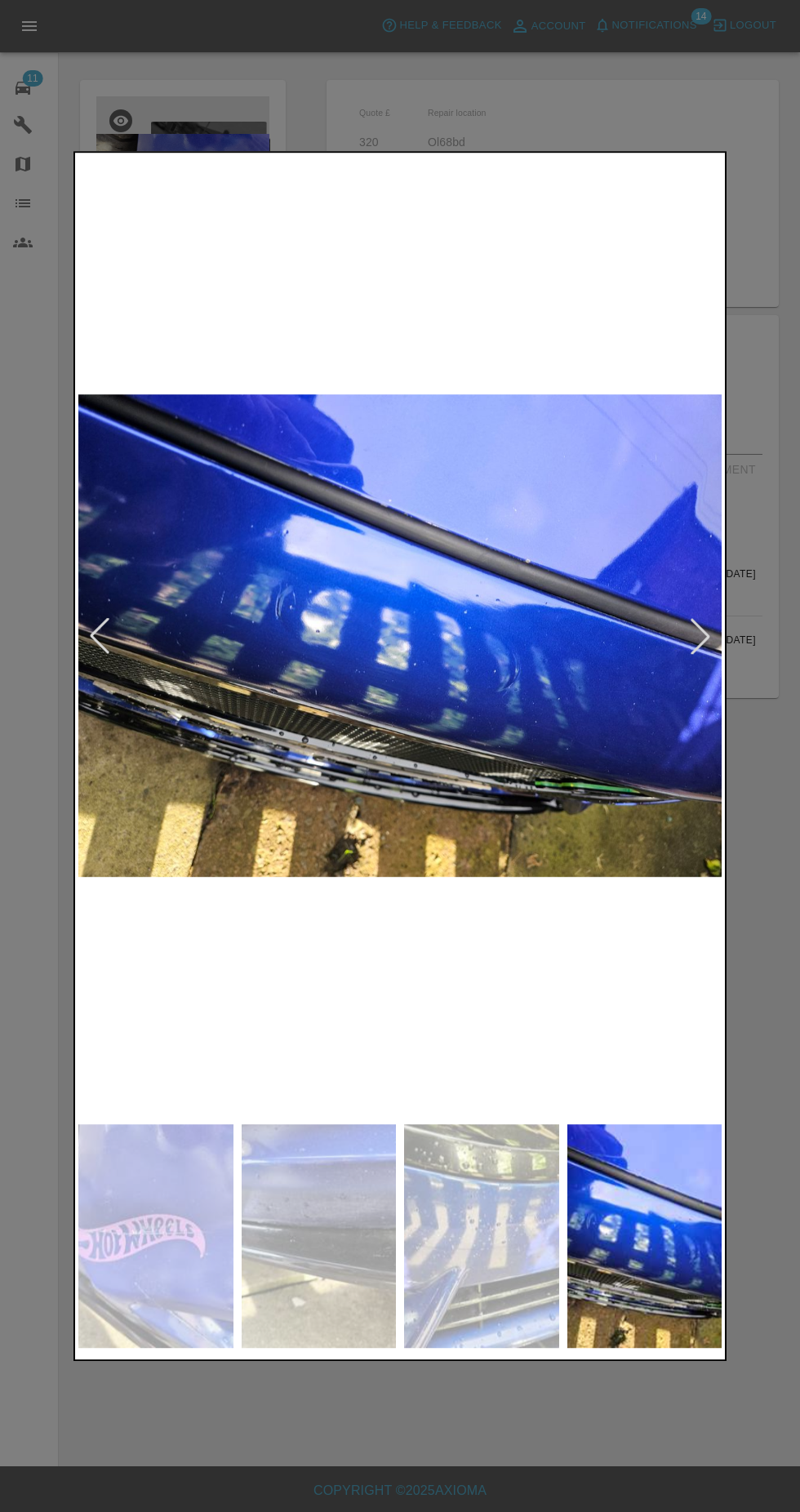
click at [532, 1449] on div at bounding box center [400, 756] width 800 height 1512
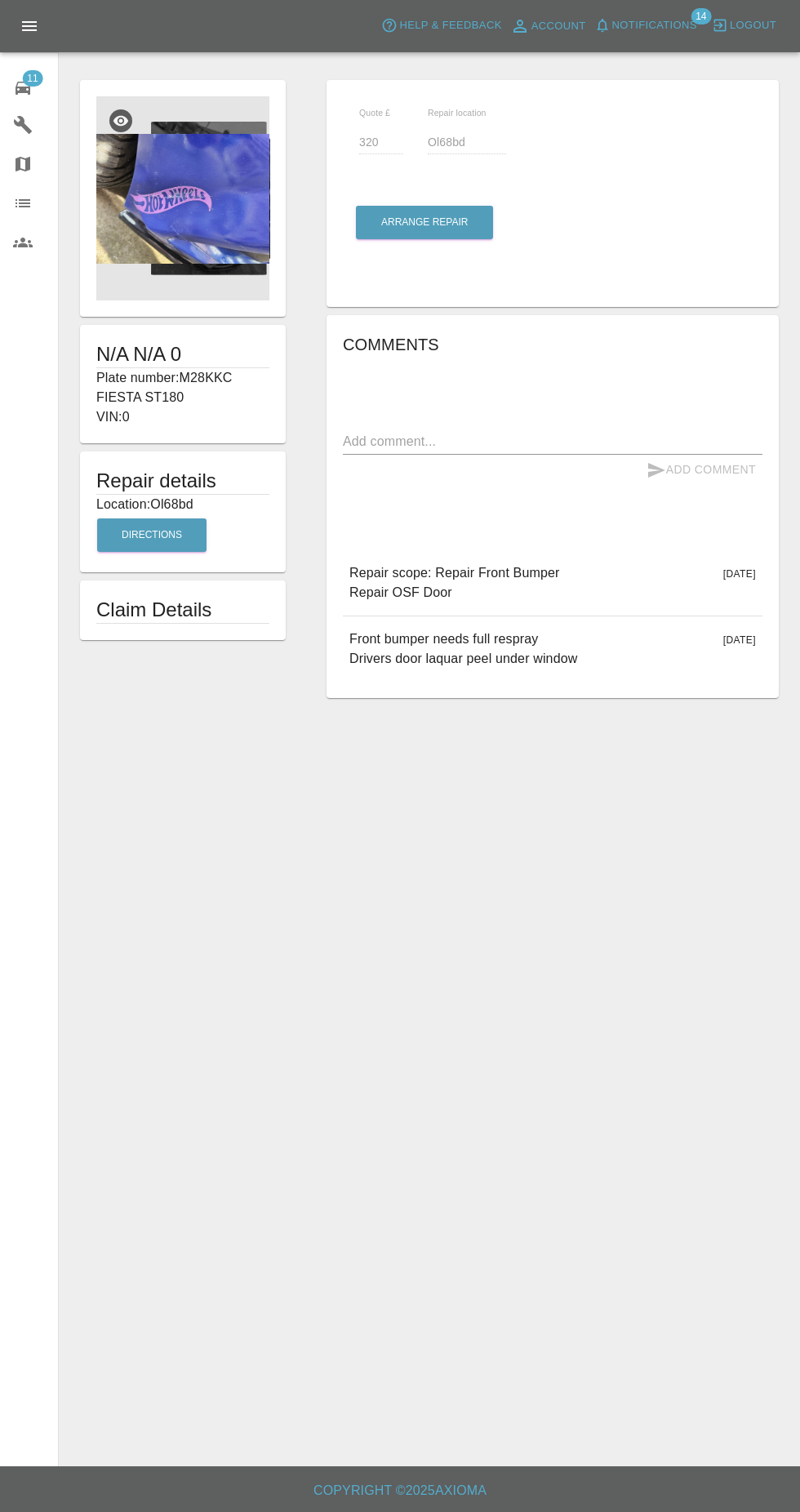
click at [665, 31] on span "Notifications" at bounding box center [655, 26] width 85 height 19
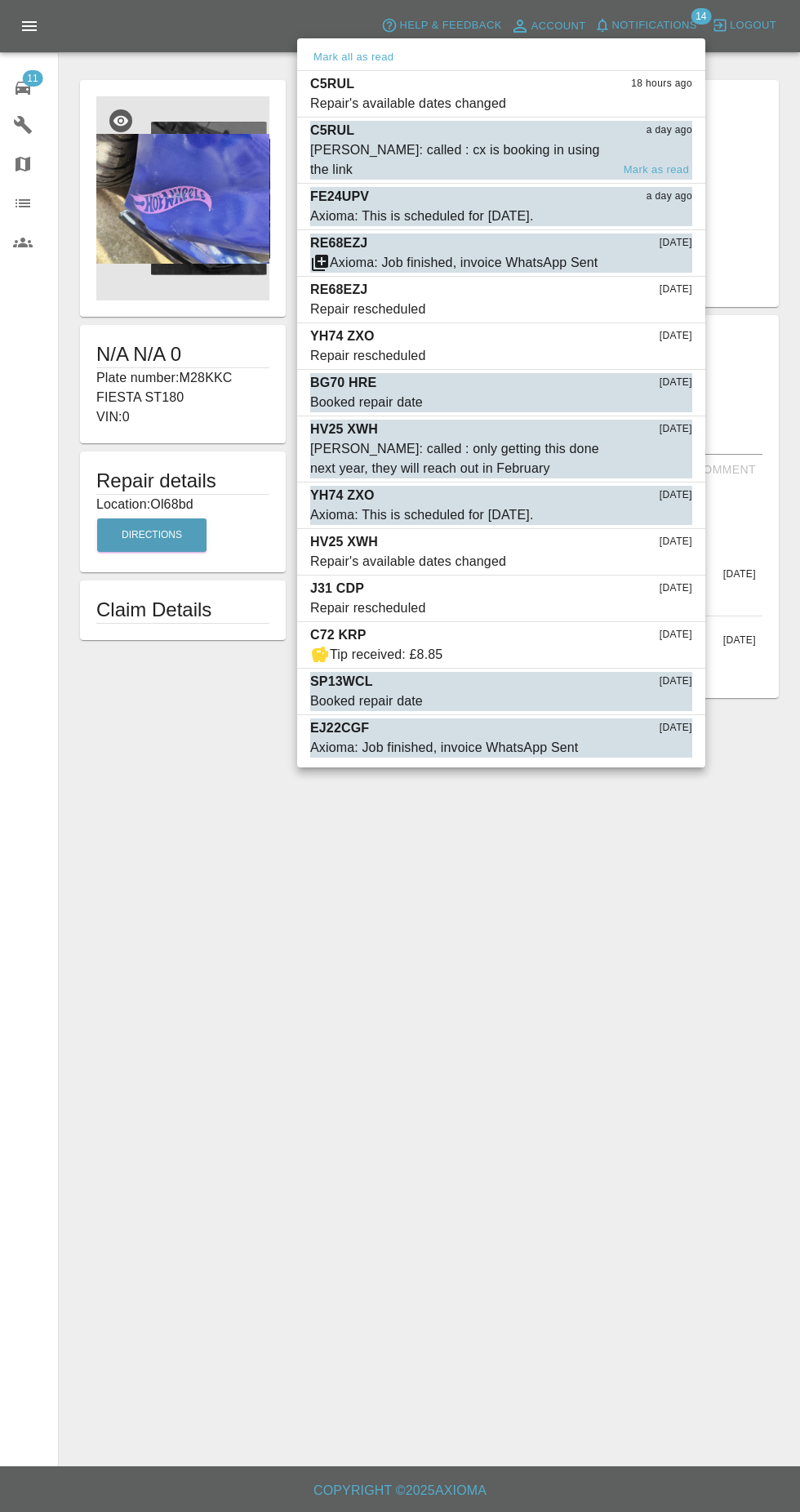
click at [503, 135] on div "C5RUL a day ago" at bounding box center [501, 130] width 382 height 20
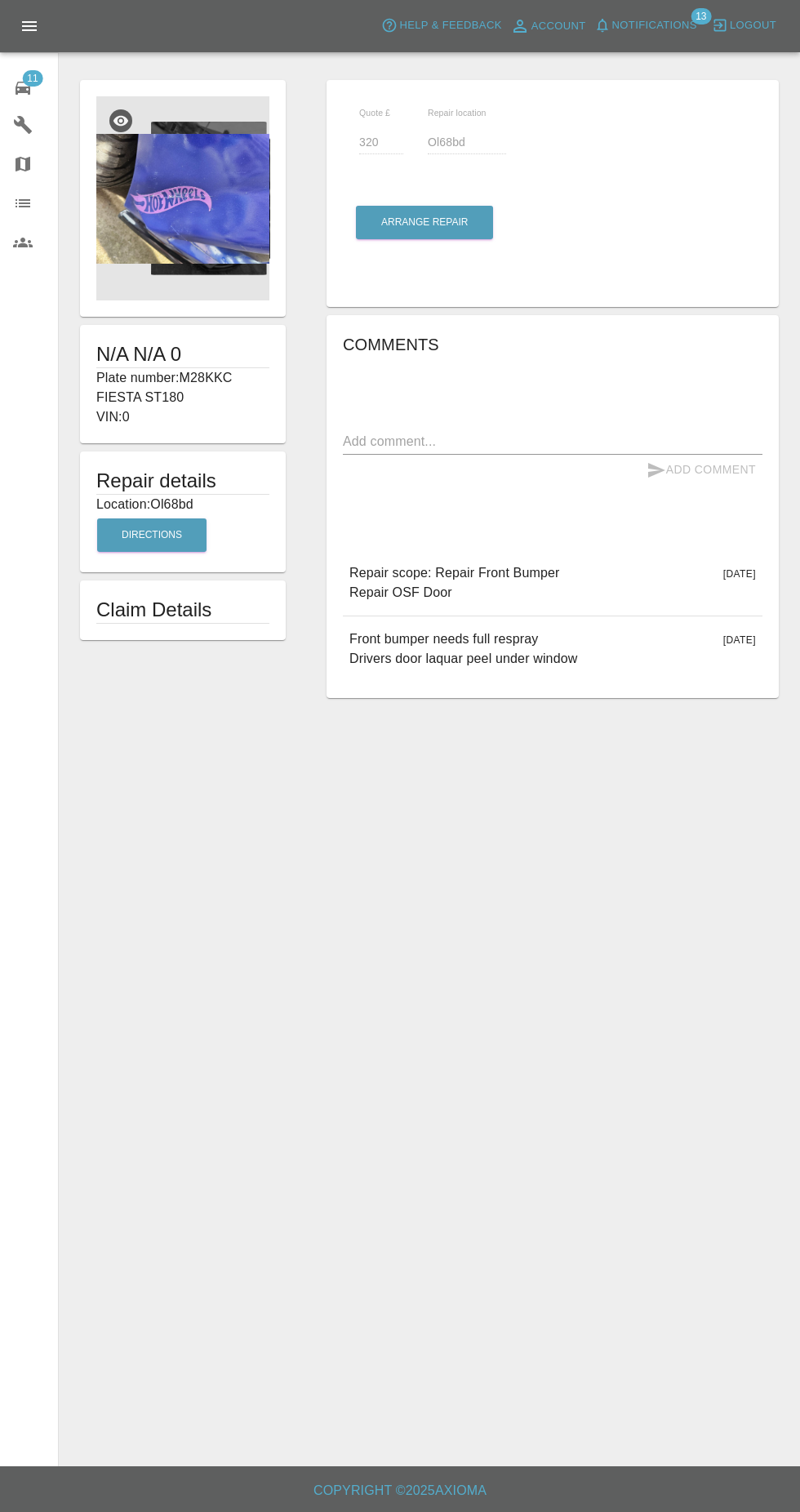
type input "135"
type input "YO25 9XJ"
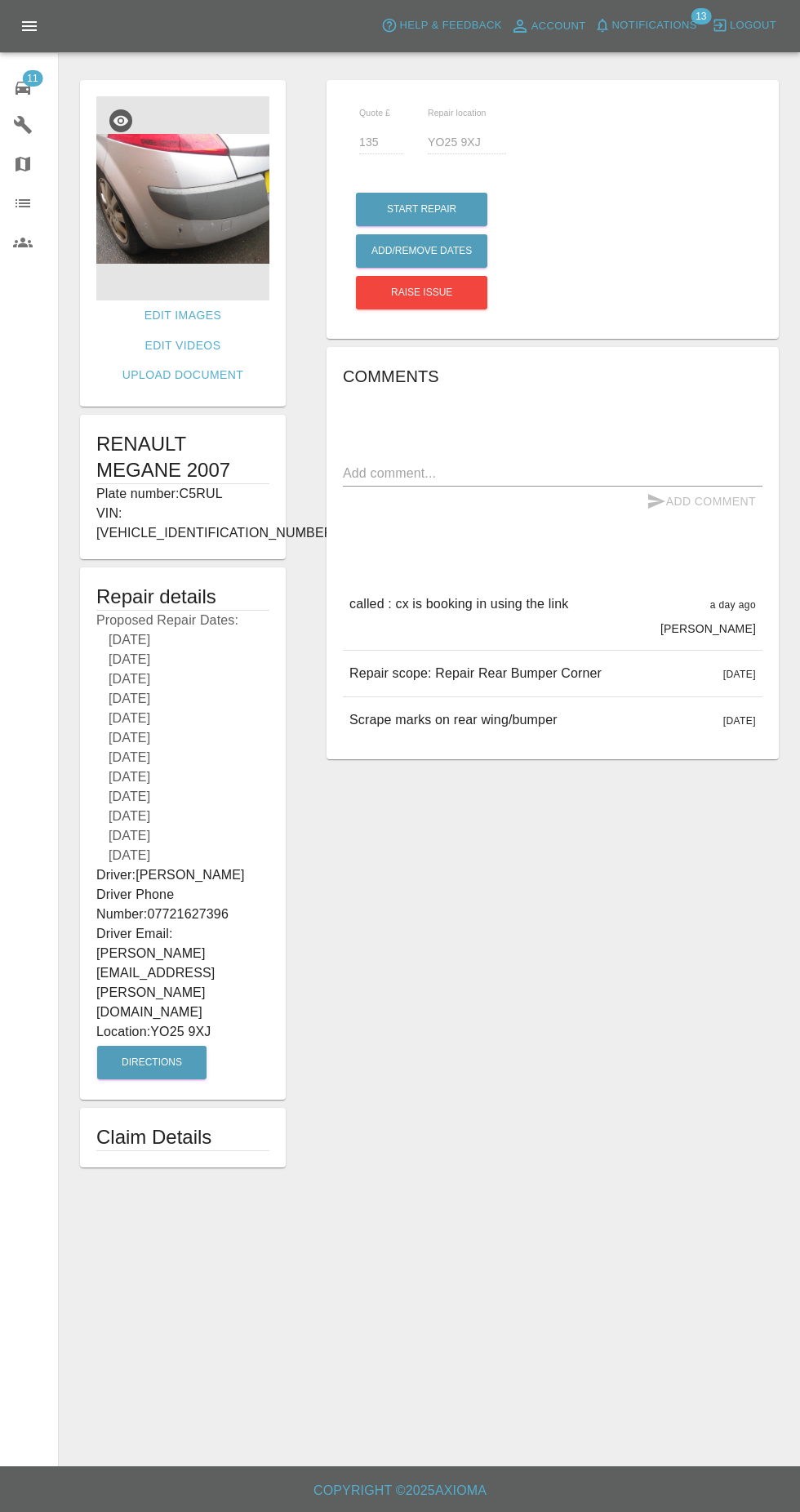
scroll to position [23, 0]
